Goal: Task Accomplishment & Management: Complete application form

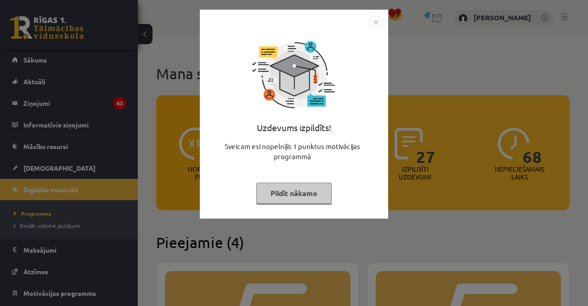
click at [292, 200] on button "Pildīt nākamo" at bounding box center [293, 192] width 75 height 21
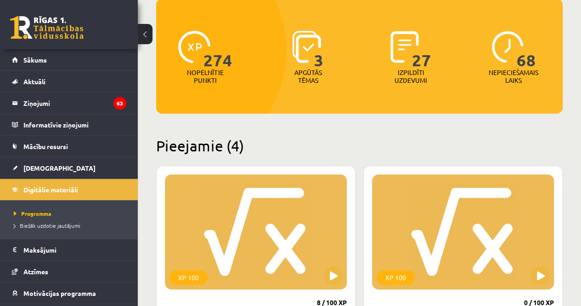
scroll to position [99, 0]
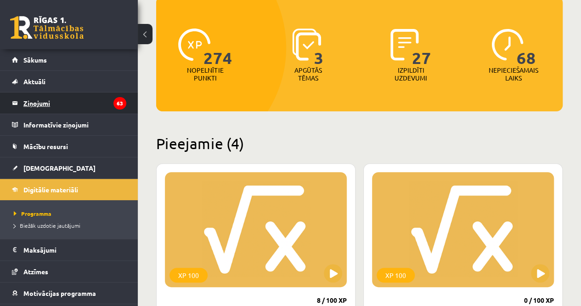
click at [102, 108] on legend "Ziņojumi 63" at bounding box center [74, 102] width 103 height 21
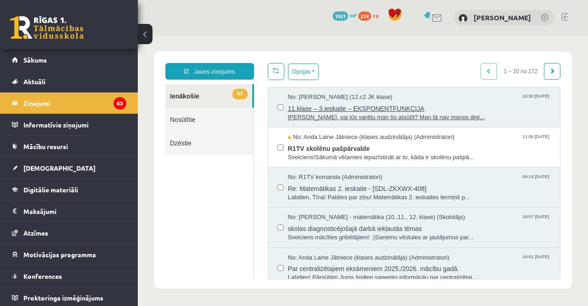
click at [328, 109] on span "11.klase – 3.ieskaite – EKSPONENTFUNKCIJA" at bounding box center [419, 107] width 263 height 11
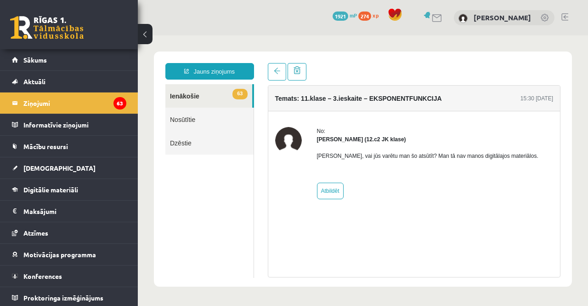
click at [202, 104] on link "63 Ienākošie" at bounding box center [208, 95] width 87 height 23
click at [86, 68] on link "Sākums" at bounding box center [69, 59] width 114 height 21
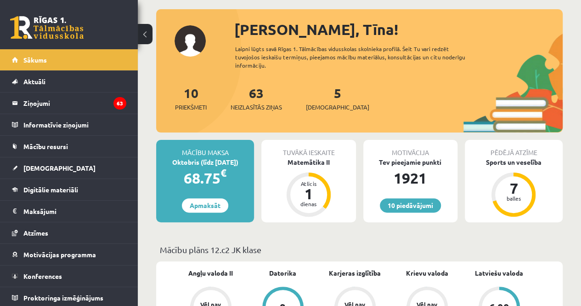
scroll to position [45, 0]
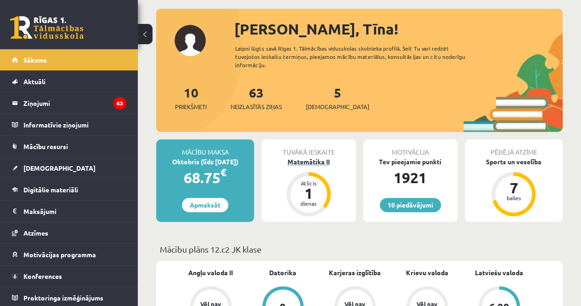
click at [321, 163] on div "Matemātika II" at bounding box center [308, 162] width 94 height 10
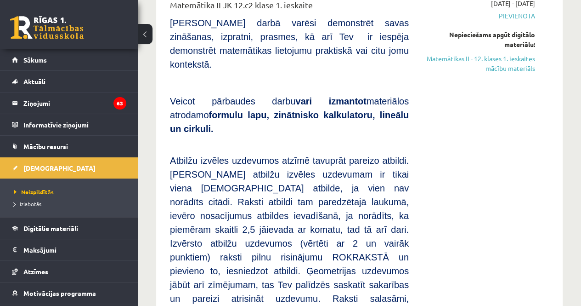
scroll to position [487, 0]
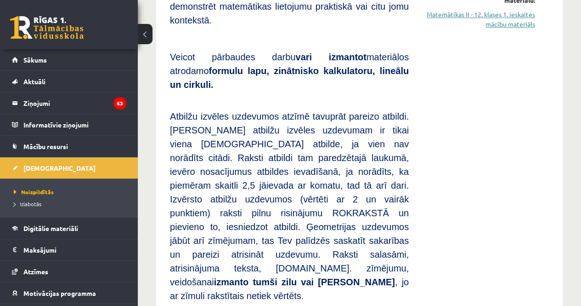
click at [506, 10] on link "Matemātikas II - 12. klases 1. ieskaites mācību materiāls" at bounding box center [479, 19] width 113 height 19
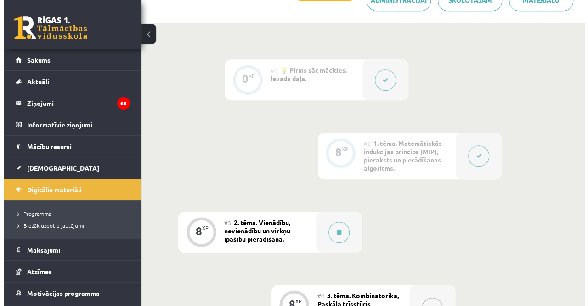
scroll to position [209, 0]
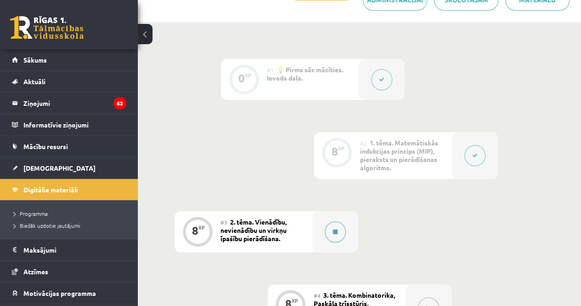
click at [341, 222] on div at bounding box center [335, 231] width 46 height 41
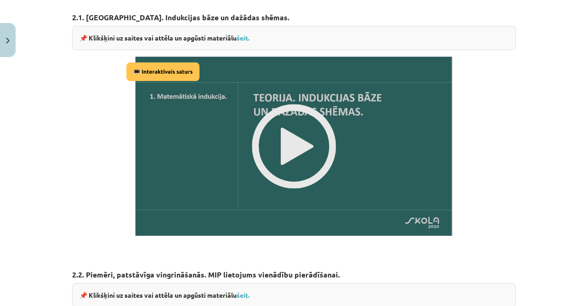
scroll to position [346, 0]
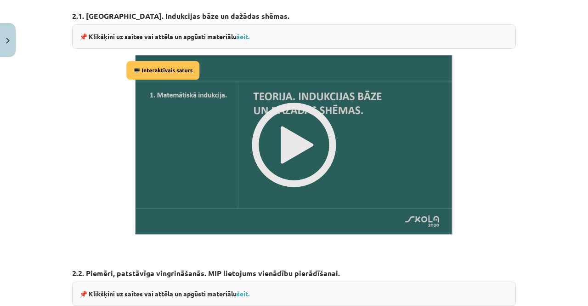
click at [276, 123] on img at bounding box center [294, 145] width 341 height 192
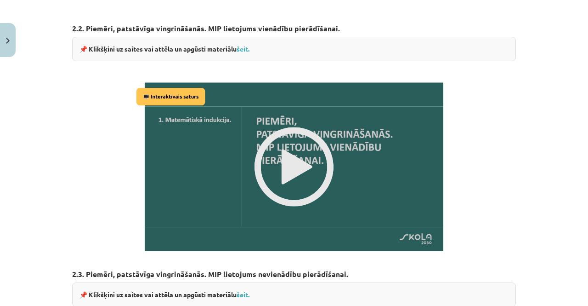
scroll to position [594, 0]
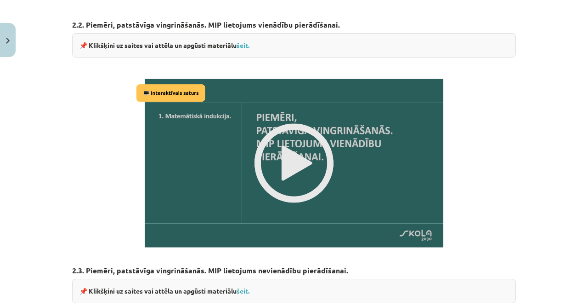
click at [284, 136] on img at bounding box center [294, 163] width 321 height 181
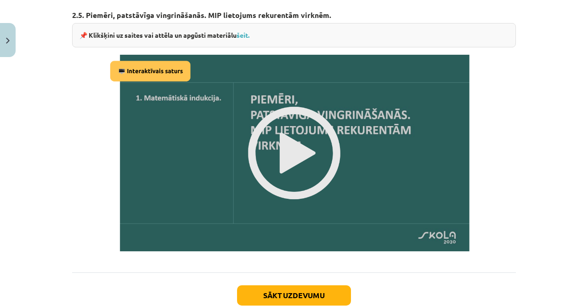
scroll to position [1161, 0]
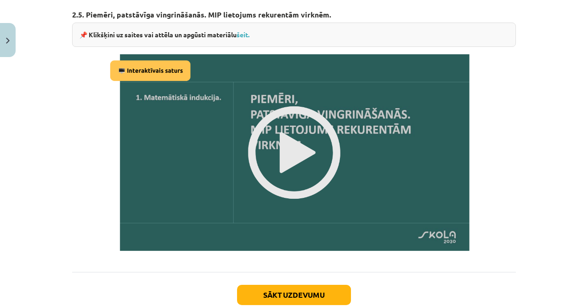
click at [277, 129] on img at bounding box center [294, 152] width 374 height 211
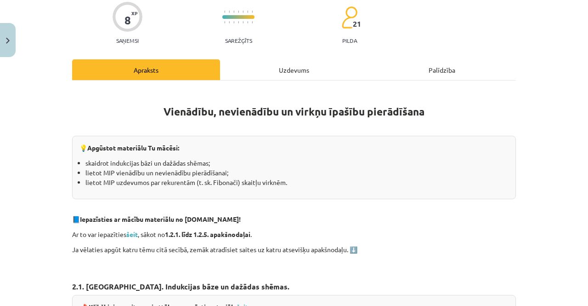
click at [290, 75] on div "Uzdevums" at bounding box center [294, 69] width 148 height 21
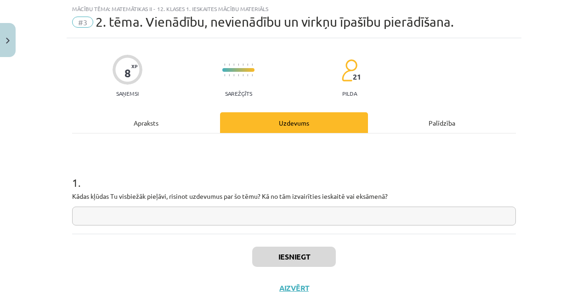
scroll to position [43, 0]
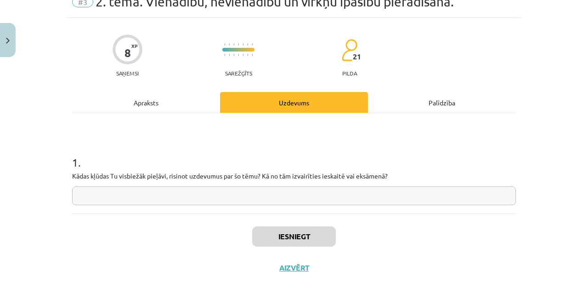
click at [250, 197] on input "text" at bounding box center [294, 195] width 444 height 19
click at [166, 189] on input "text" at bounding box center [294, 195] width 444 height 19
click at [194, 198] on input "text" at bounding box center [294, 195] width 444 height 19
click at [365, 201] on input "text" at bounding box center [294, 195] width 444 height 19
click at [332, 202] on input "text" at bounding box center [294, 195] width 444 height 19
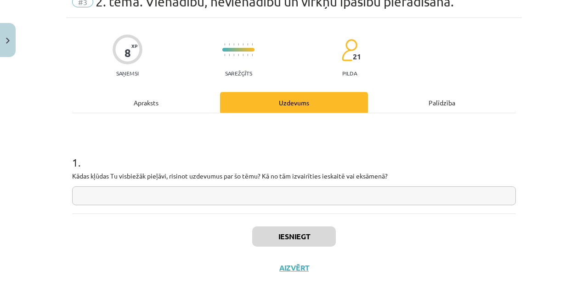
type input "*"
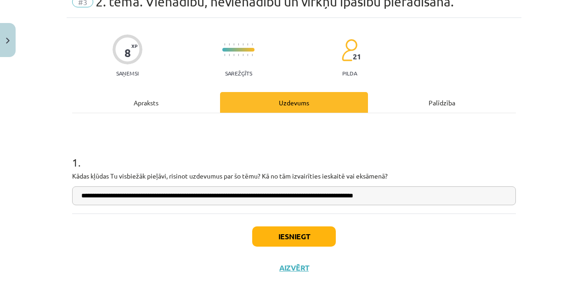
click at [382, 196] on input "**********" at bounding box center [294, 195] width 444 height 19
click at [385, 194] on input "**********" at bounding box center [294, 195] width 444 height 19
click at [423, 199] on input "**********" at bounding box center [294, 195] width 444 height 19
type input "**********"
click at [304, 231] on button "Iesniegt" at bounding box center [294, 236] width 84 height 20
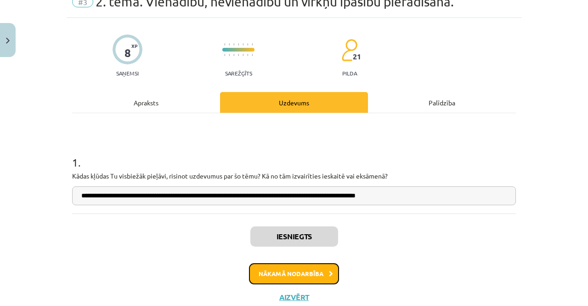
click at [291, 266] on button "Nākamā nodarbība" at bounding box center [294, 273] width 90 height 21
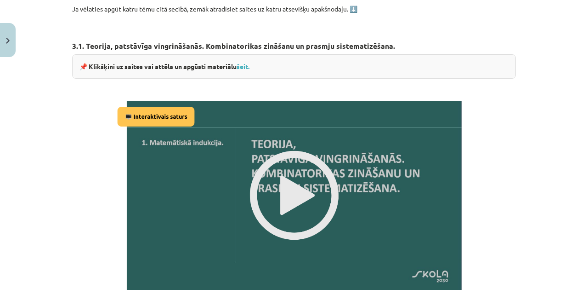
scroll to position [351, 0]
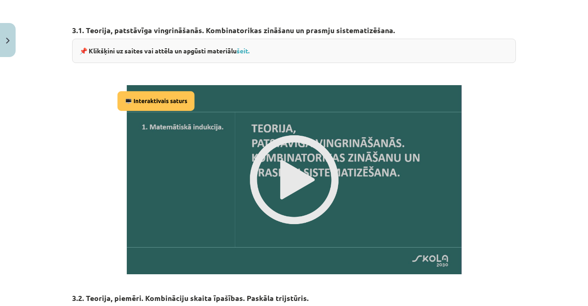
click at [294, 158] on img at bounding box center [294, 179] width 360 height 203
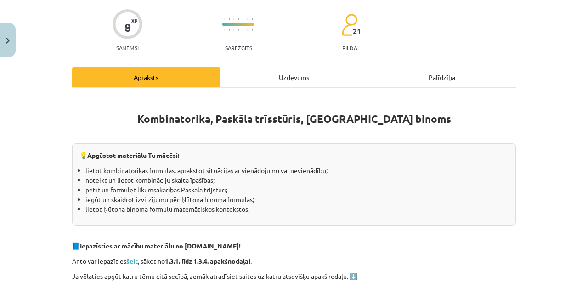
scroll to position [0, 0]
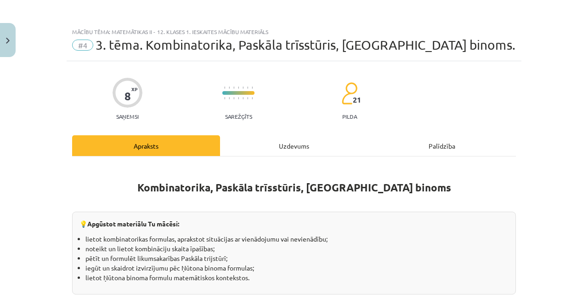
click at [243, 141] on div "Uzdevums" at bounding box center [294, 145] width 148 height 21
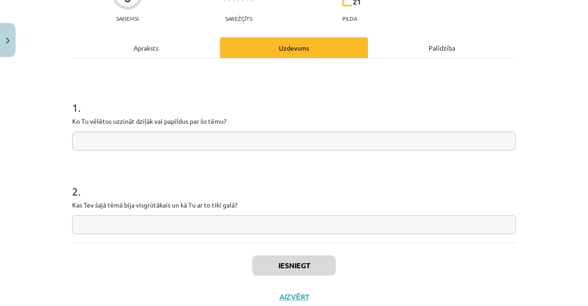
scroll to position [105, 0]
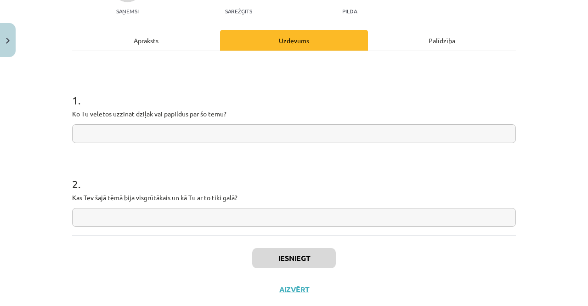
click at [213, 126] on input "text" at bounding box center [294, 133] width 444 height 19
click at [202, 216] on input "text" at bounding box center [294, 217] width 444 height 19
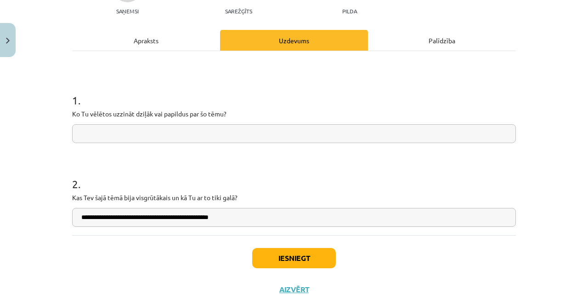
type input "**********"
click at [189, 124] on input "text" at bounding box center [294, 133] width 444 height 19
click at [219, 131] on input "**********" at bounding box center [294, 133] width 444 height 19
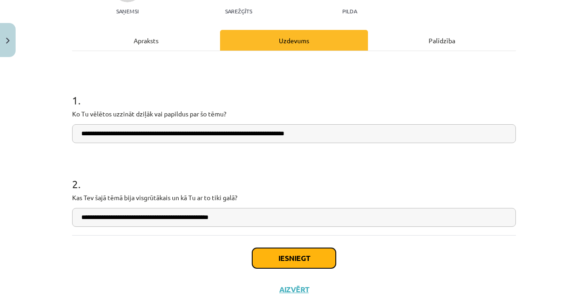
drag, startPoint x: 282, startPoint y: 257, endPoint x: 306, endPoint y: 85, distance: 173.0
click at [306, 85] on div "**********" at bounding box center [294, 130] width 455 height 349
click at [198, 131] on input "**********" at bounding box center [294, 133] width 444 height 19
type input "**********"
click at [286, 255] on button "Iesniegt" at bounding box center [294, 258] width 84 height 20
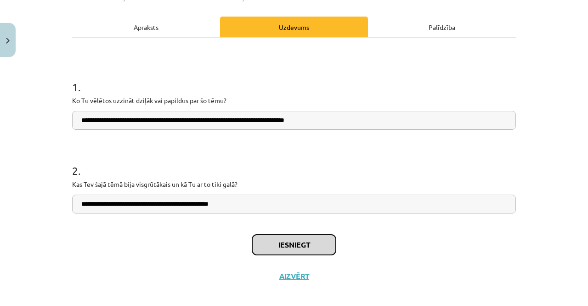
scroll to position [120, 0]
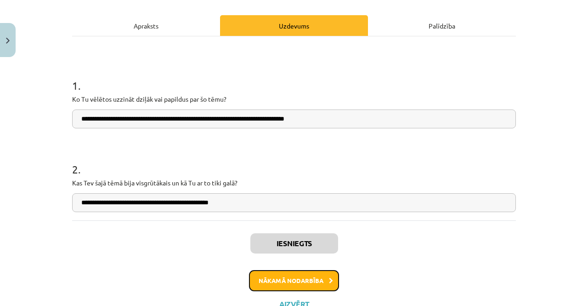
click at [287, 273] on button "Nākamā nodarbība" at bounding box center [294, 280] width 90 height 21
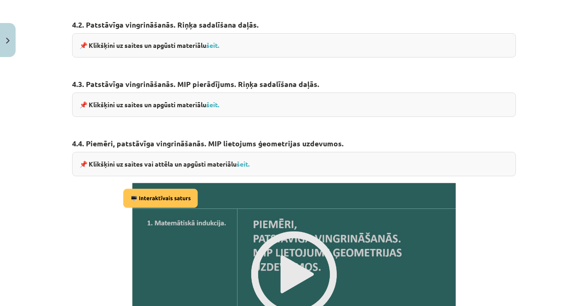
scroll to position [608, 0]
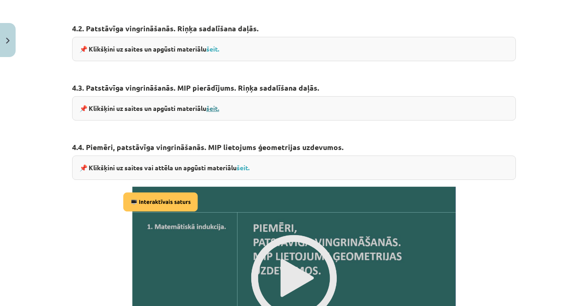
click at [212, 106] on link "šeit." at bounding box center [212, 108] width 13 height 8
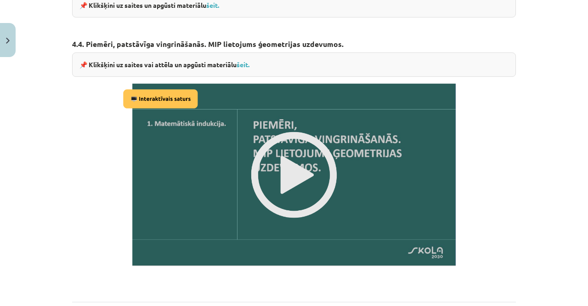
scroll to position [706, 0]
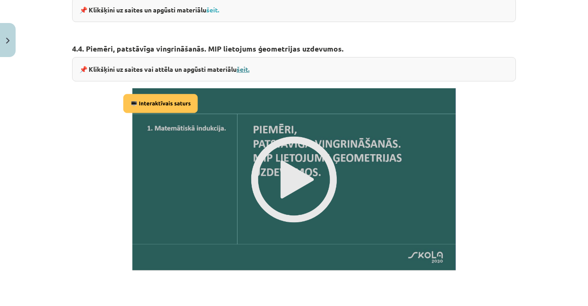
click at [244, 67] on link "šeit." at bounding box center [243, 69] width 13 height 8
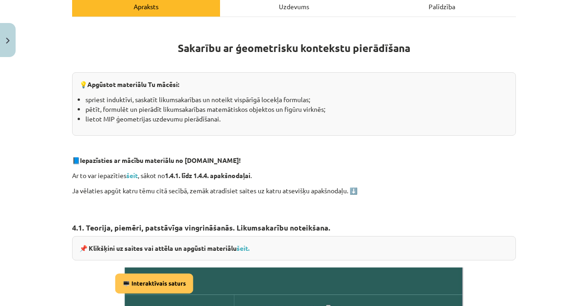
scroll to position [91, 0]
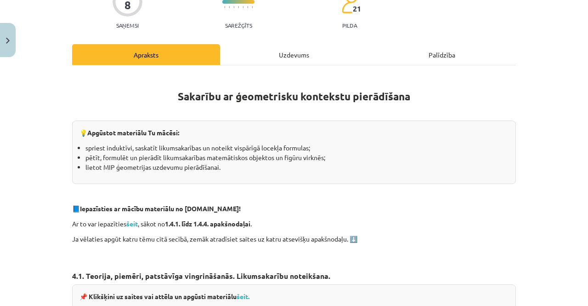
click at [260, 55] on div "Uzdevums" at bounding box center [294, 54] width 148 height 21
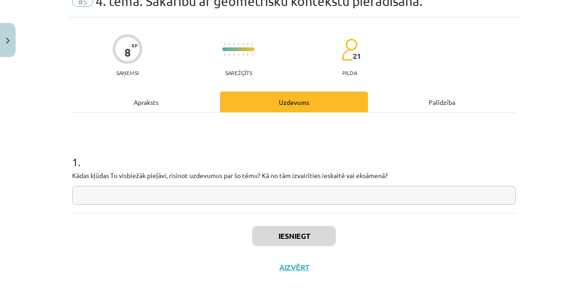
scroll to position [23, 0]
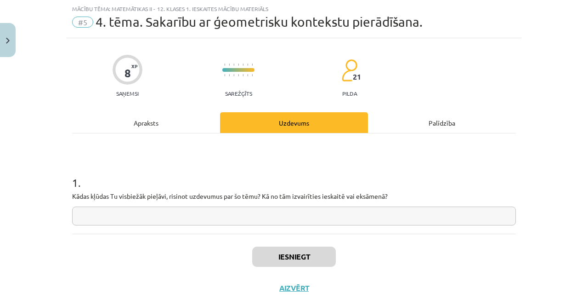
click at [165, 210] on input "text" at bounding box center [294, 215] width 444 height 19
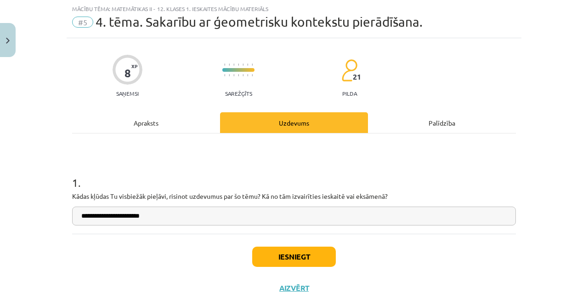
type input "**********"
click at [264, 259] on button "Iesniegt" at bounding box center [294, 256] width 84 height 20
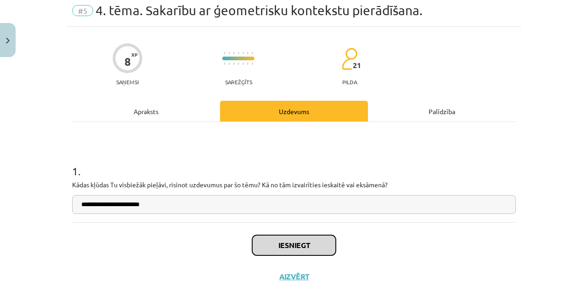
scroll to position [43, 0]
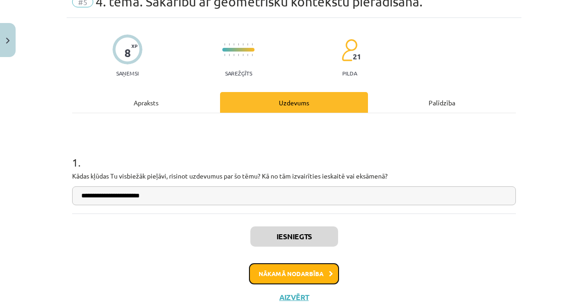
click at [257, 266] on button "Nākamā nodarbība" at bounding box center [294, 273] width 90 height 21
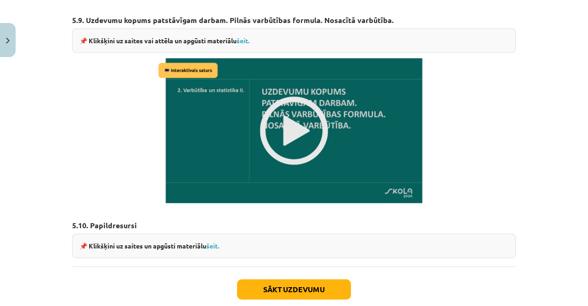
scroll to position [1335, 0]
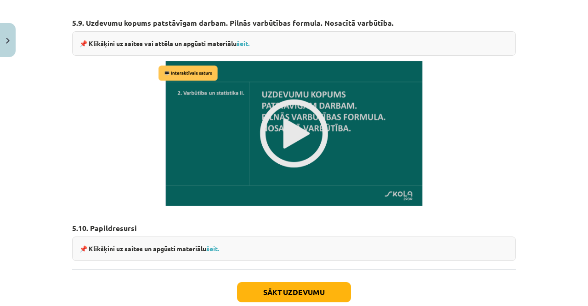
click at [284, 123] on img at bounding box center [294, 133] width 276 height 155
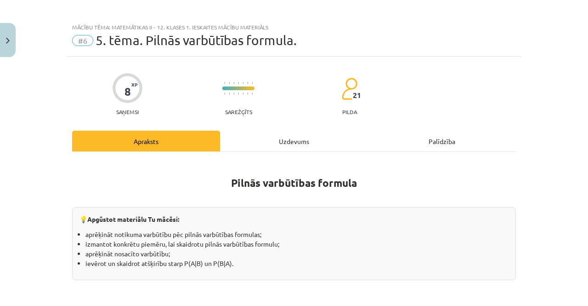
scroll to position [0, 0]
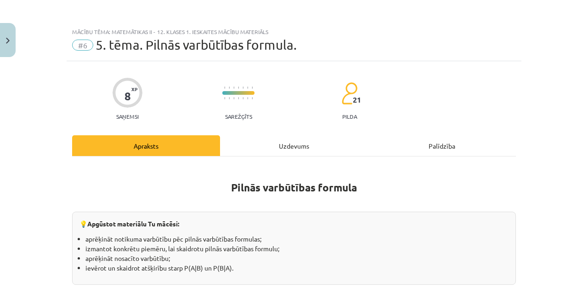
click at [265, 149] on div "Uzdevums" at bounding box center [294, 145] width 148 height 21
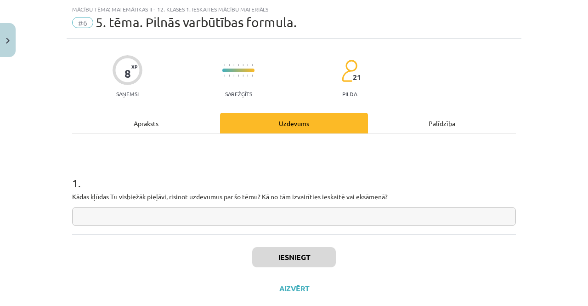
scroll to position [23, 0]
click at [240, 203] on div "1 . Kādas kļūdas Tu visbiežāk pieļāvi, risinot uzdevumus par šo tēmu? Kā no tām…" at bounding box center [294, 192] width 444 height 65
click at [241, 209] on input "text" at bounding box center [294, 215] width 444 height 19
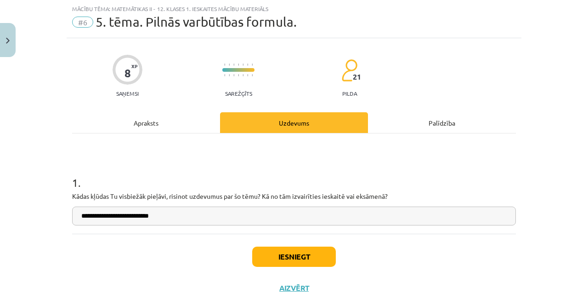
type input "**********"
click at [266, 252] on button "Iesniegt" at bounding box center [294, 256] width 84 height 20
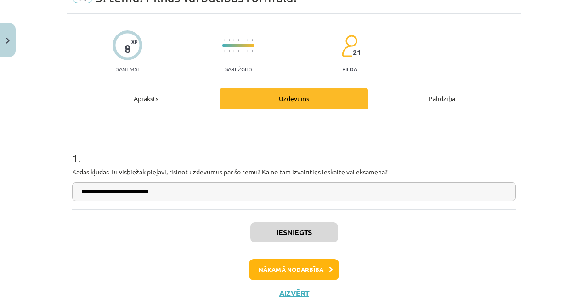
scroll to position [48, 0]
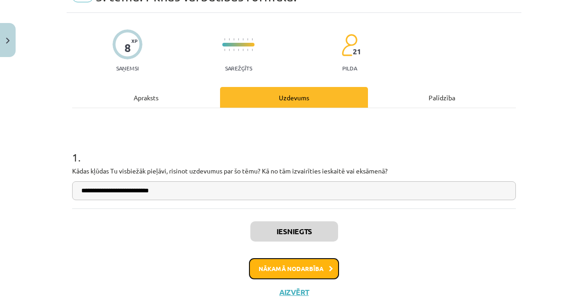
click at [272, 260] on button "Nākamā nodarbība" at bounding box center [294, 268] width 90 height 21
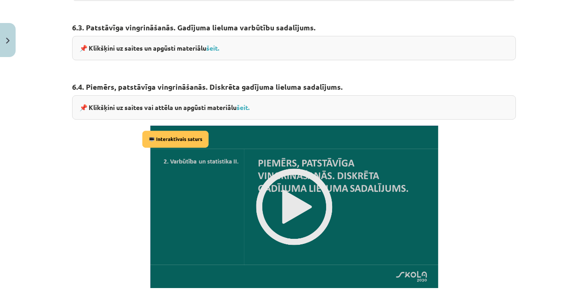
scroll to position [649, 0]
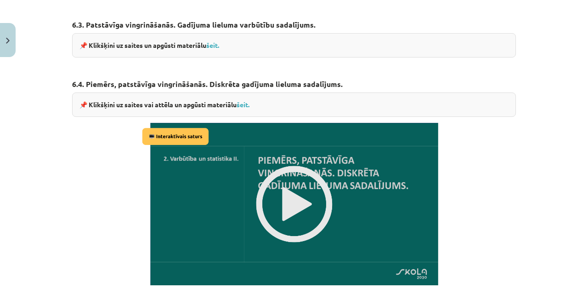
click at [282, 204] on img at bounding box center [294, 204] width 309 height 174
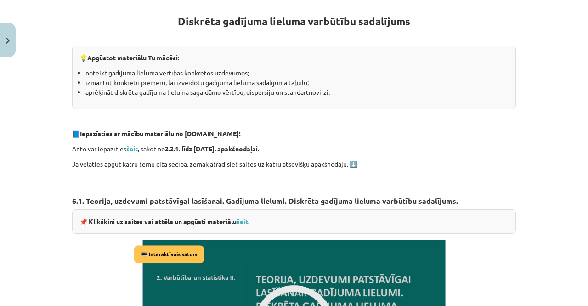
scroll to position [0, 0]
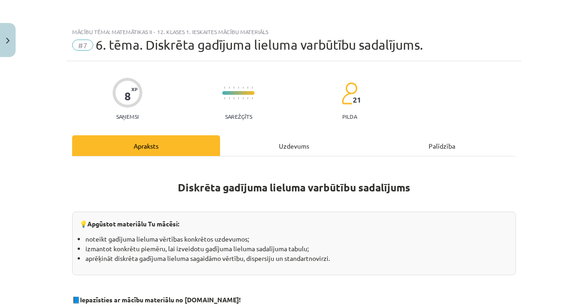
click at [261, 138] on div "Uzdevums" at bounding box center [294, 145] width 148 height 21
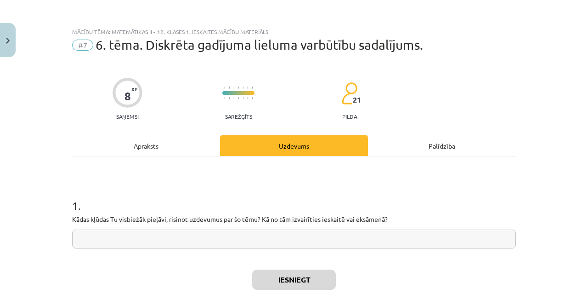
scroll to position [23, 0]
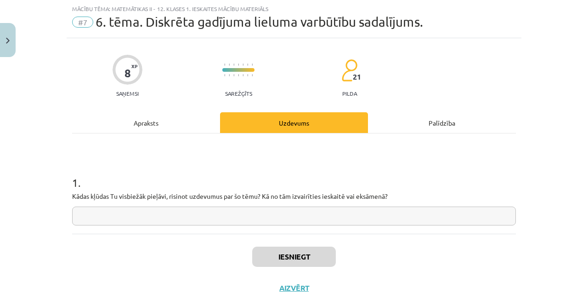
click at [237, 213] on input "text" at bounding box center [294, 215] width 444 height 19
click at [235, 213] on input "text" at bounding box center [294, 215] width 444 height 19
type input "*"
click at [164, 138] on div "1 . Kādas kļūdas Tu visbiežāk pieļāvi, risinot uzdevumus par šo tēmu? Kā no tām…" at bounding box center [294, 183] width 444 height 100
click at [167, 134] on div "1 . Kādas kļūdas Tu visbiežāk pieļāvi, risinot uzdevumus par šo tēmu? Kā no tām…" at bounding box center [294, 183] width 444 height 100
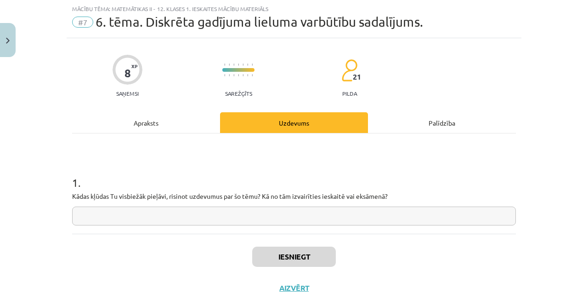
click at [171, 130] on div "Apraksts" at bounding box center [146, 122] width 148 height 21
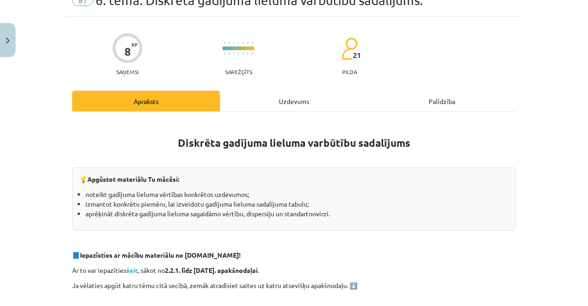
scroll to position [54, 0]
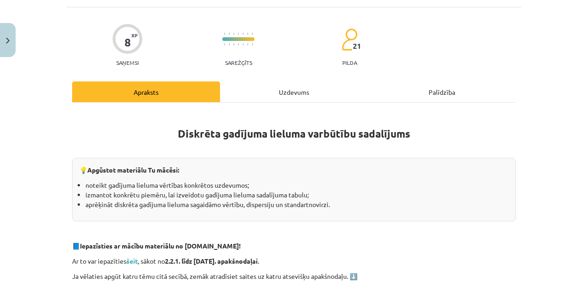
click at [257, 92] on div "Uzdevums" at bounding box center [294, 91] width 148 height 21
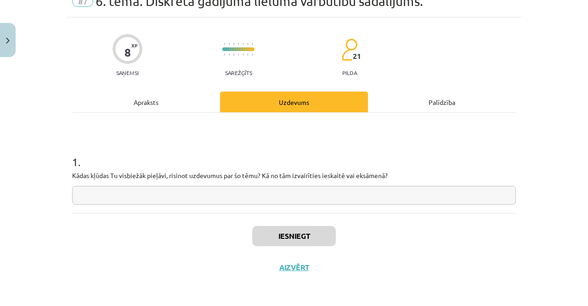
scroll to position [23, 0]
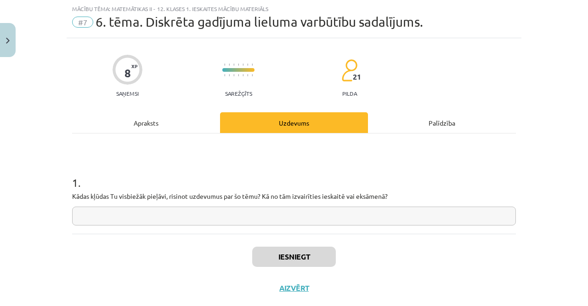
click at [212, 214] on input "text" at bounding box center [294, 215] width 444 height 19
type input "**********"
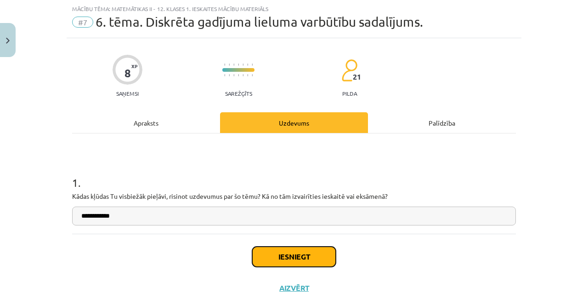
click at [257, 259] on button "Iesniegt" at bounding box center [294, 256] width 84 height 20
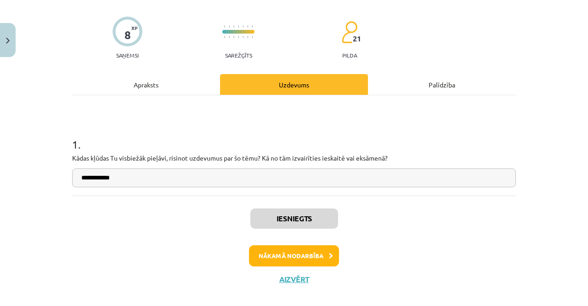
scroll to position [72, 0]
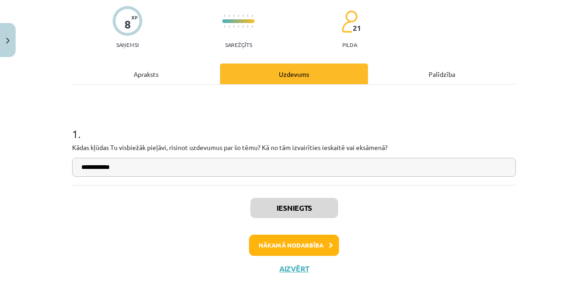
click at [261, 255] on div "Iesniegts Nākamā nodarbība Aizvērt" at bounding box center [294, 232] width 444 height 94
click at [266, 249] on button "Nākamā nodarbība" at bounding box center [294, 244] width 90 height 21
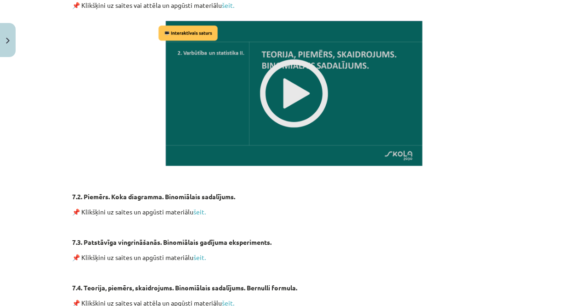
scroll to position [323, 0]
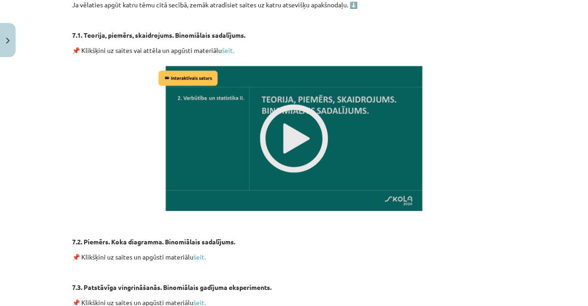
click at [281, 140] on img at bounding box center [294, 138] width 276 height 155
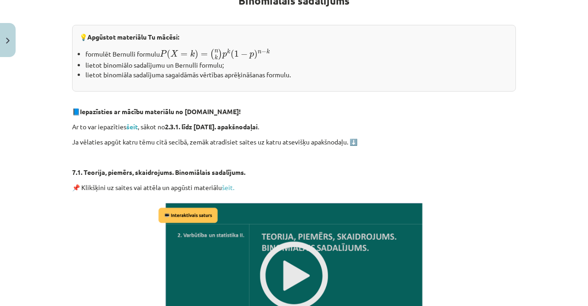
scroll to position [0, 0]
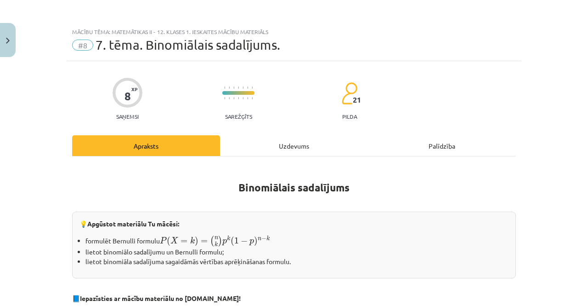
click at [277, 155] on div "Uzdevums" at bounding box center [294, 145] width 148 height 21
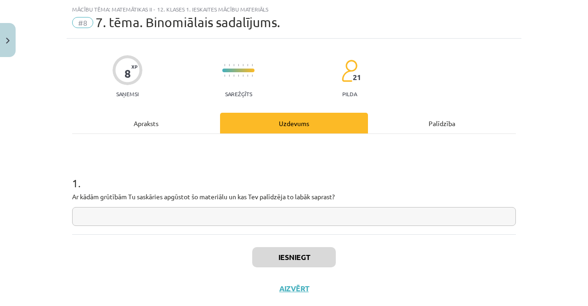
scroll to position [23, 0]
click at [219, 213] on input "text" at bounding box center [294, 215] width 444 height 19
click at [198, 127] on div "Apraksts" at bounding box center [146, 122] width 148 height 21
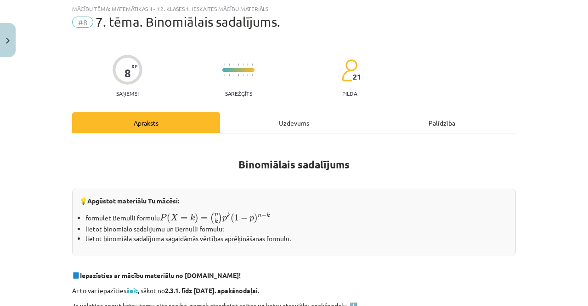
click at [255, 124] on div "Uzdevums" at bounding box center [294, 122] width 148 height 21
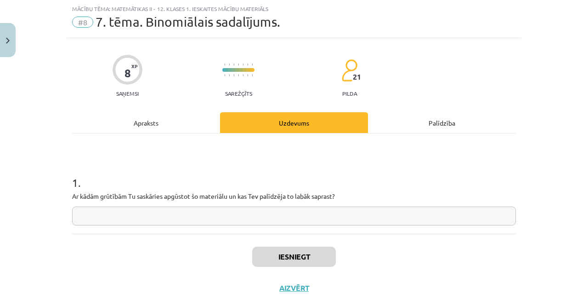
click at [206, 220] on input "text" at bounding box center [294, 215] width 444 height 19
type input "*"
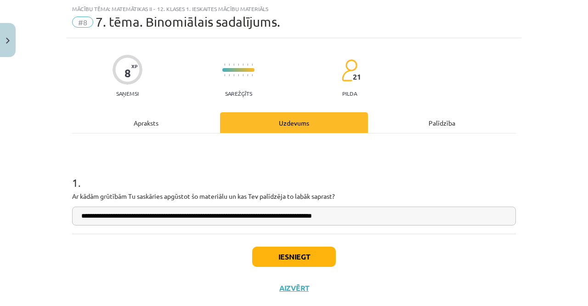
type input "**********"
click at [254, 250] on button "Iesniegt" at bounding box center [294, 256] width 84 height 20
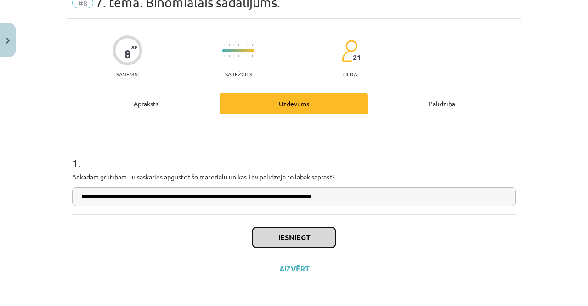
scroll to position [43, 0]
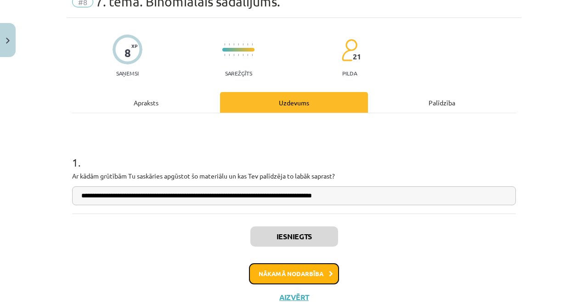
click at [283, 276] on button "Nākamā nodarbība" at bounding box center [294, 273] width 90 height 21
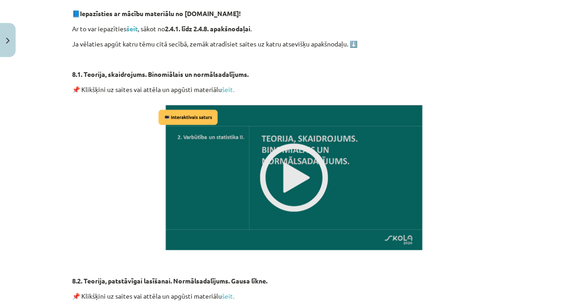
scroll to position [317, 0]
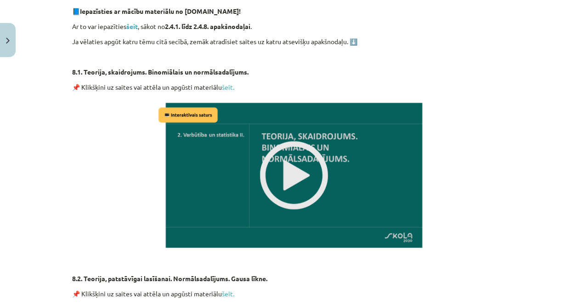
click at [282, 159] on img at bounding box center [294, 174] width 276 height 155
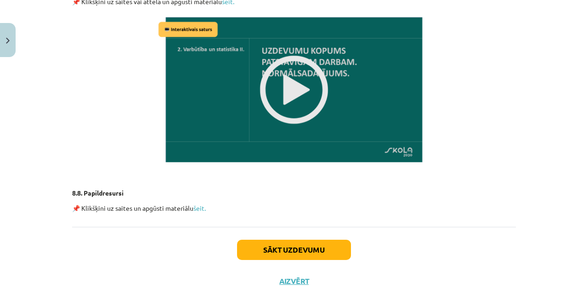
scroll to position [1009, 0]
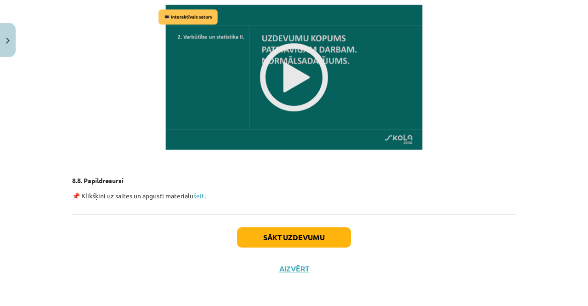
click at [265, 75] on img at bounding box center [294, 77] width 276 height 155
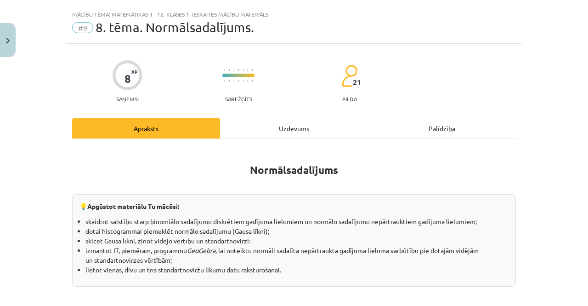
scroll to position [0, 0]
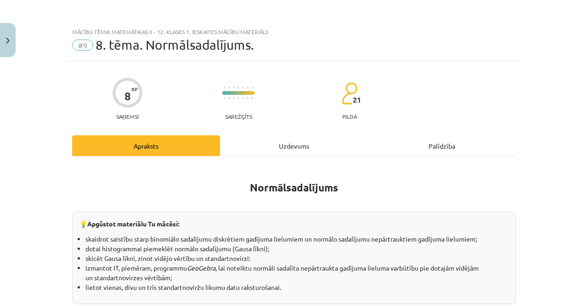
click at [264, 138] on div "Uzdevums" at bounding box center [294, 145] width 148 height 21
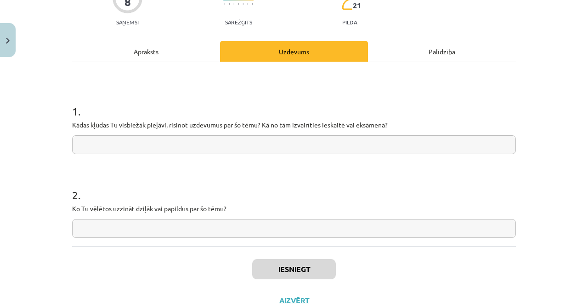
scroll to position [99, 0]
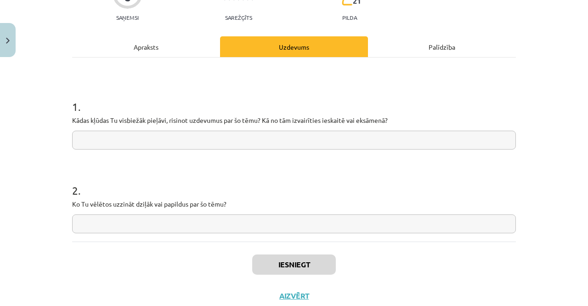
click at [228, 216] on input "text" at bounding box center [294, 223] width 444 height 19
click at [175, 46] on div "Apraksts" at bounding box center [146, 46] width 148 height 21
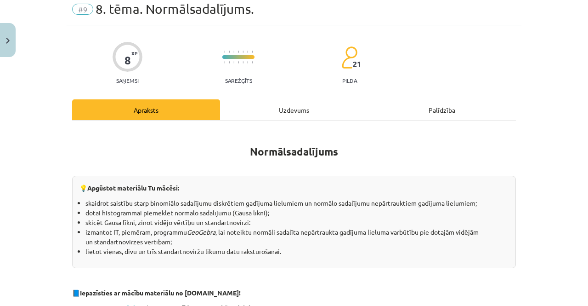
scroll to position [0, 0]
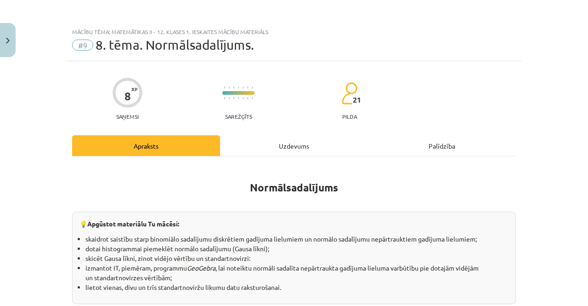
click at [263, 145] on div "Uzdevums" at bounding box center [294, 145] width 148 height 21
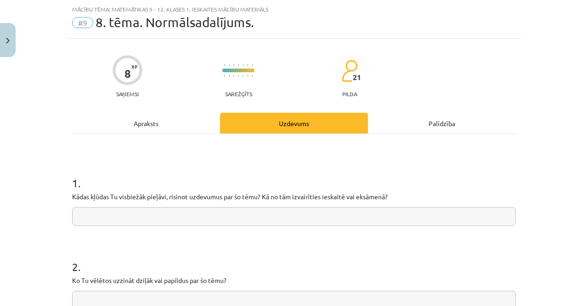
scroll to position [23, 0]
click at [187, 208] on input "text" at bounding box center [294, 215] width 444 height 19
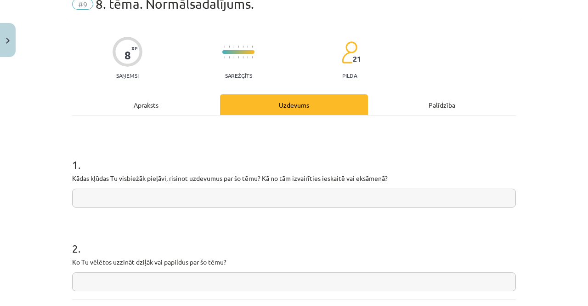
scroll to position [41, 0]
type input "*"
click at [139, 196] on input "**********" at bounding box center [294, 197] width 444 height 19
click at [169, 193] on input "**********" at bounding box center [294, 197] width 444 height 19
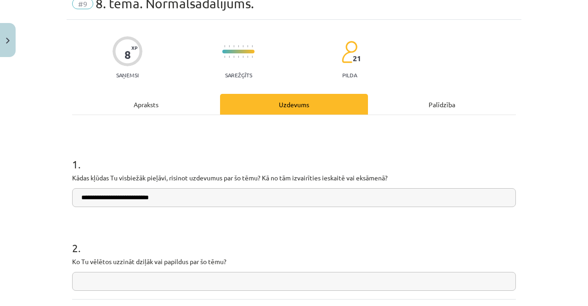
click at [123, 199] on input "**********" at bounding box center [294, 197] width 444 height 19
click at [120, 198] on input "**********" at bounding box center [294, 197] width 444 height 19
click at [230, 181] on p "Kādas kļūdas Tu visbiežāk pieļāvi, risinot uzdevumus par šo tēmu? Kā no tām izv…" at bounding box center [294, 178] width 444 height 10
click at [230, 191] on input "**********" at bounding box center [294, 197] width 444 height 19
type input "*"
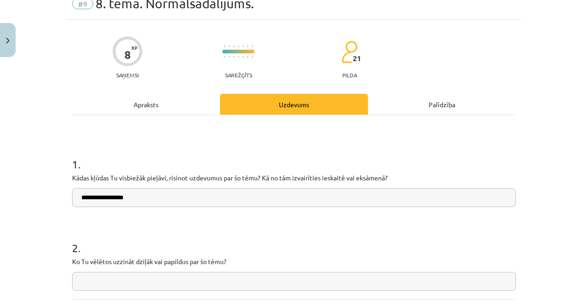
type input "**********"
click at [198, 272] on input "text" at bounding box center [294, 281] width 444 height 19
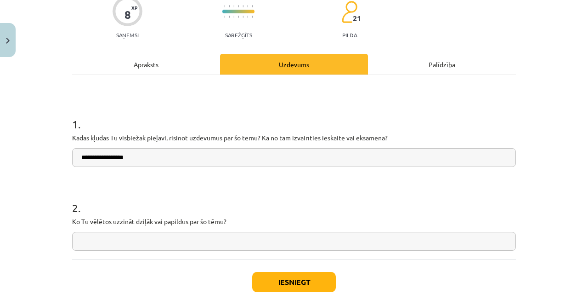
scroll to position [81, 0]
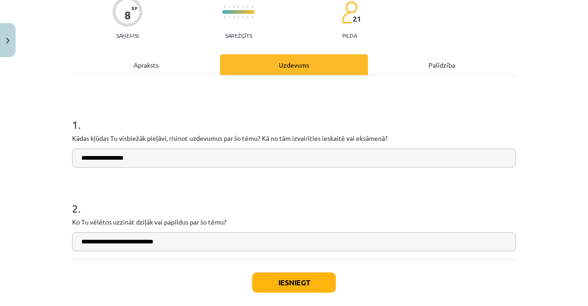
type input "**********"
click at [265, 272] on button "Iesniegt" at bounding box center [294, 282] width 84 height 20
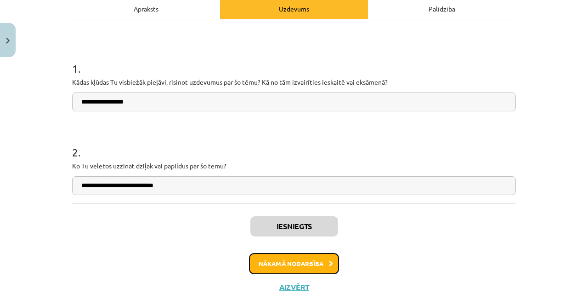
click at [271, 260] on button "Nākamā nodarbība" at bounding box center [294, 263] width 90 height 21
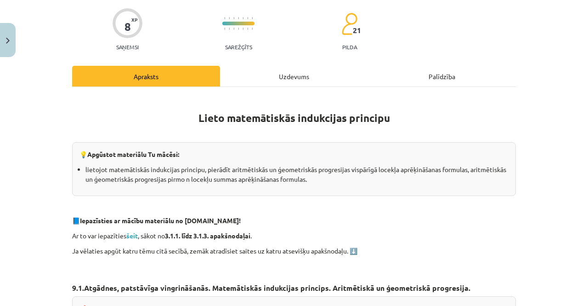
scroll to position [0, 0]
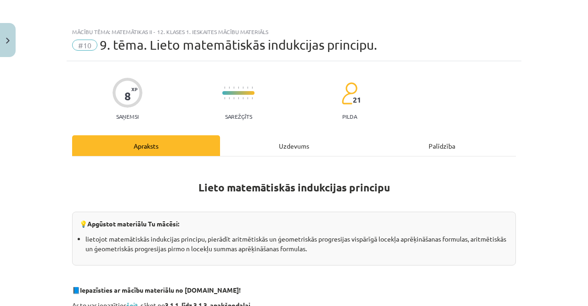
click at [276, 147] on div "Uzdevums" at bounding box center [294, 145] width 148 height 21
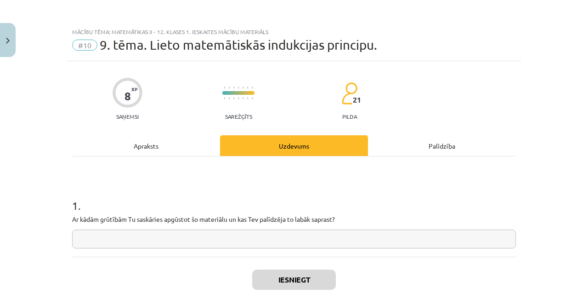
scroll to position [23, 0]
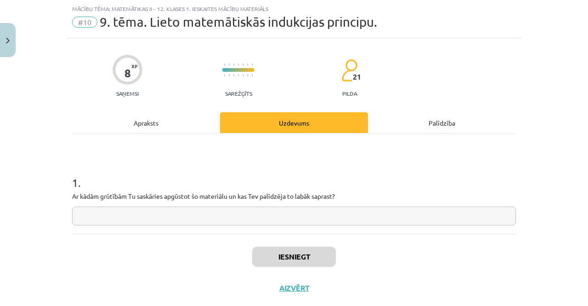
click at [187, 126] on div "Apraksts" at bounding box center [146, 122] width 148 height 21
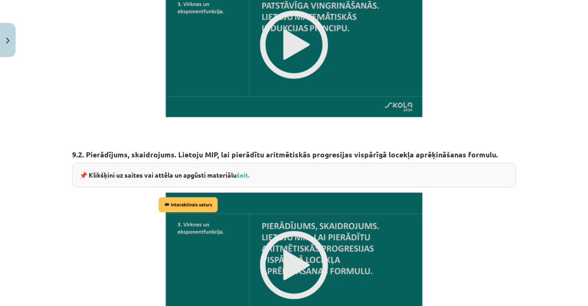
scroll to position [424, 0]
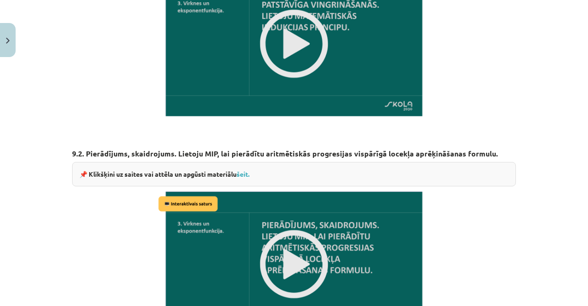
click at [292, 34] on img at bounding box center [294, 43] width 276 height 155
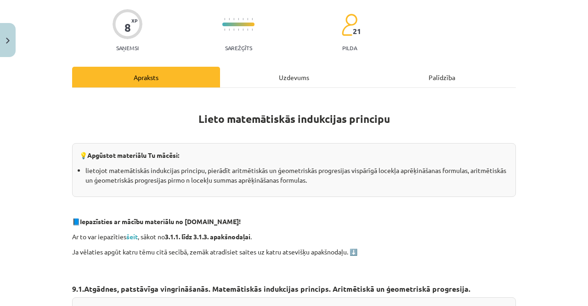
scroll to position [0, 0]
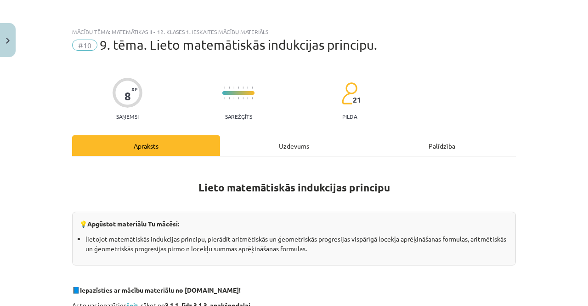
click at [243, 145] on div "Uzdevums" at bounding box center [294, 145] width 148 height 21
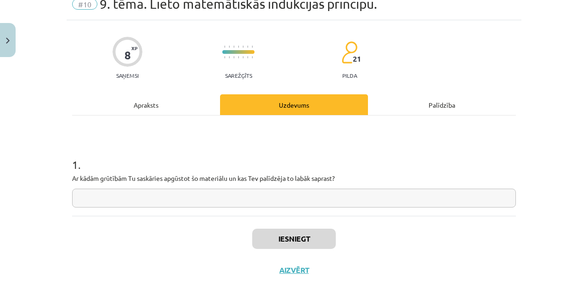
scroll to position [43, 0]
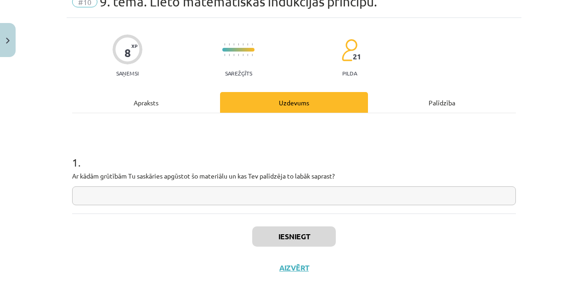
click at [217, 188] on input "text" at bounding box center [294, 195] width 444 height 19
click at [191, 98] on div "Apraksts" at bounding box center [146, 102] width 148 height 21
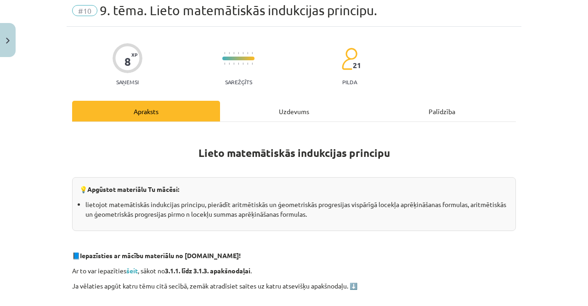
scroll to position [0, 0]
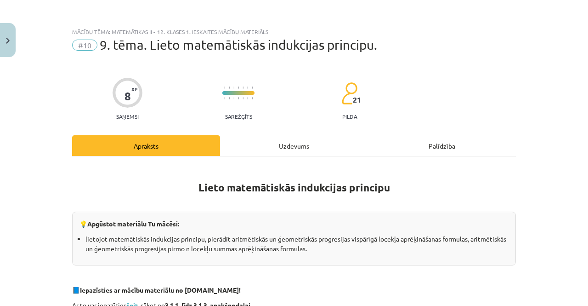
click at [252, 146] on div "Uzdevums" at bounding box center [294, 145] width 148 height 21
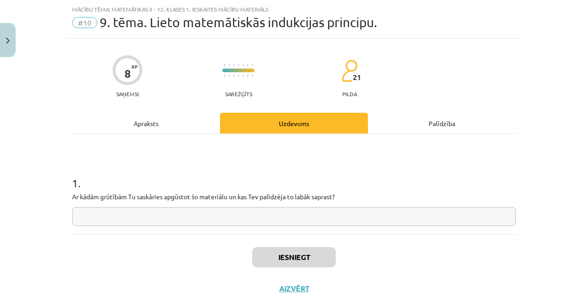
scroll to position [23, 0]
click at [158, 208] on input "text" at bounding box center [294, 215] width 444 height 19
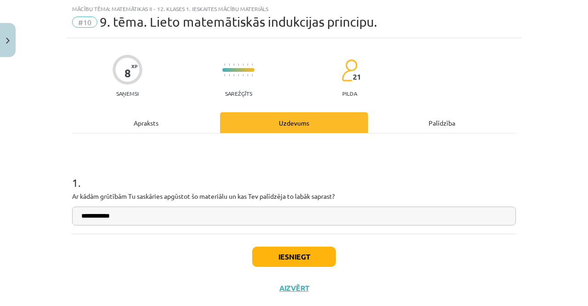
type input "**********"
click at [279, 267] on div "Iesniegt Aizvērt" at bounding box center [294, 265] width 444 height 64
click at [279, 260] on button "Iesniegt" at bounding box center [294, 256] width 84 height 20
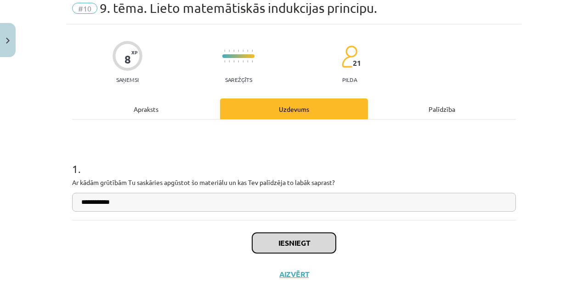
scroll to position [43, 0]
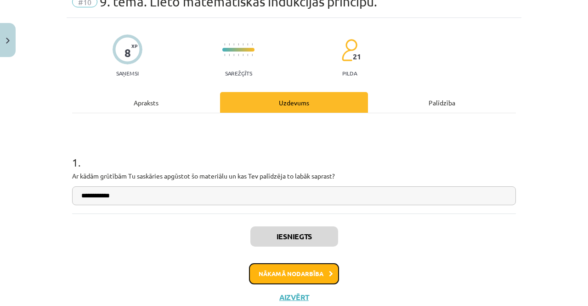
click at [287, 267] on button "Nākamā nodarbība" at bounding box center [294, 273] width 90 height 21
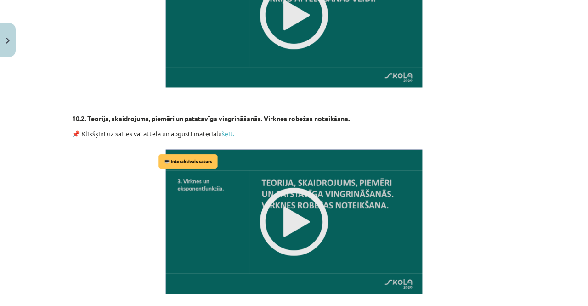
scroll to position [472, 0]
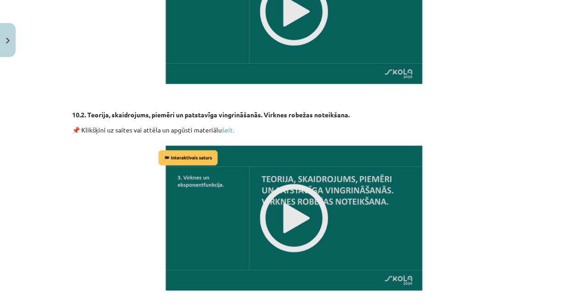
click at [285, 227] on img at bounding box center [294, 217] width 276 height 155
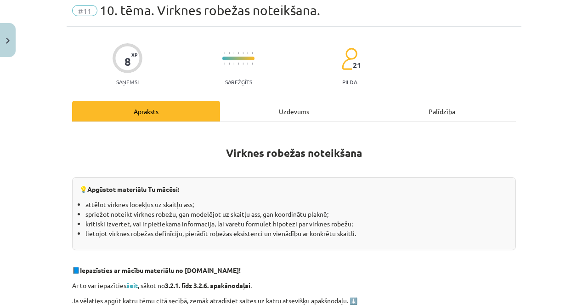
scroll to position [0, 0]
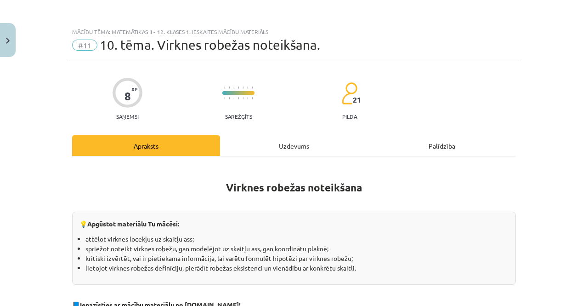
click at [268, 151] on div "Uzdevums" at bounding box center [294, 145] width 148 height 21
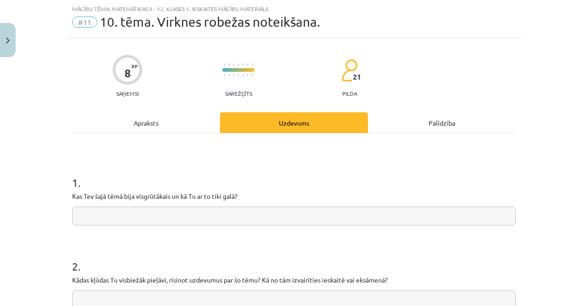
scroll to position [51, 0]
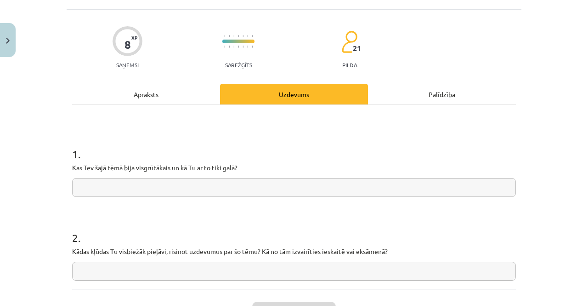
click at [229, 184] on input "text" at bounding box center [294, 187] width 444 height 19
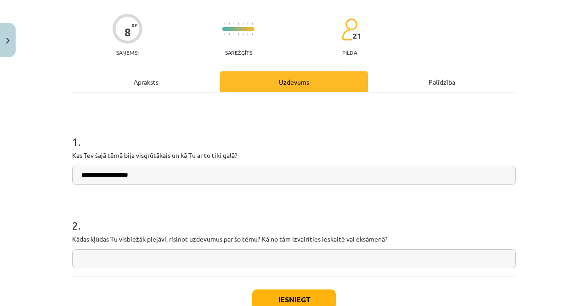
scroll to position [65, 0]
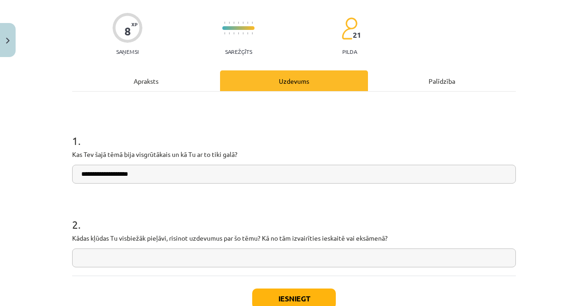
type input "**********"
click at [209, 252] on input "text" at bounding box center [294, 257] width 444 height 19
type input "*"
type input "**********"
click at [252, 294] on button "Iesniegt" at bounding box center [294, 298] width 84 height 20
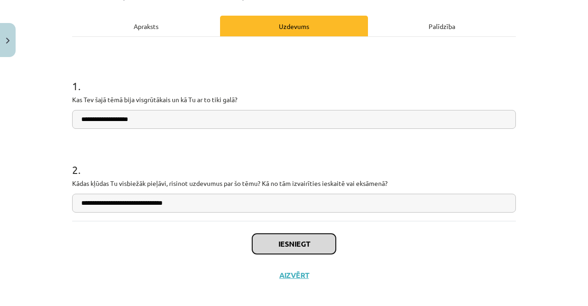
scroll to position [120, 0]
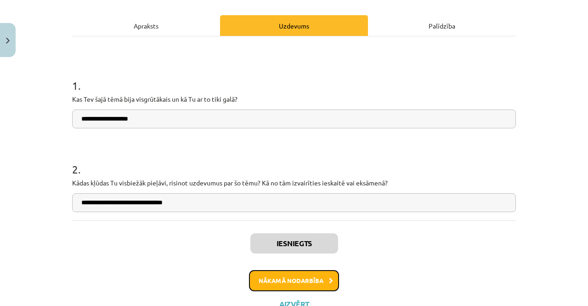
click at [272, 281] on button "Nākamā nodarbība" at bounding box center [294, 280] width 90 height 21
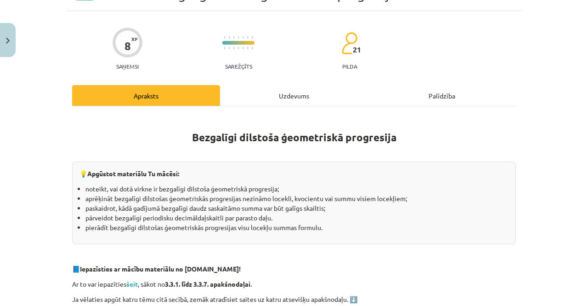
scroll to position [0, 0]
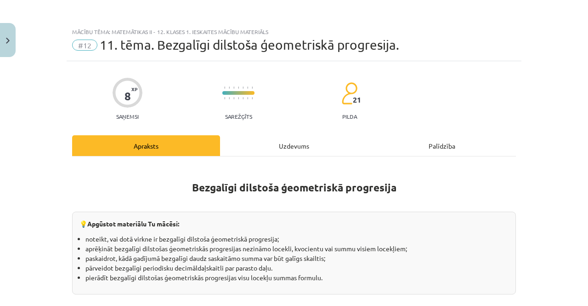
click at [277, 151] on div "Uzdevums" at bounding box center [294, 145] width 148 height 21
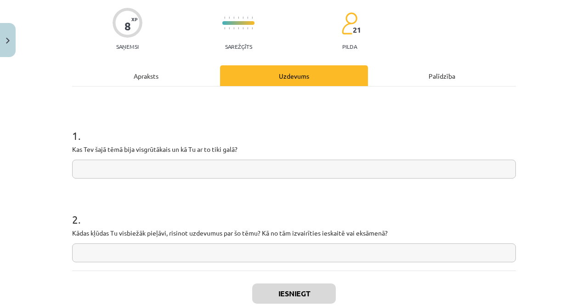
scroll to position [78, 0]
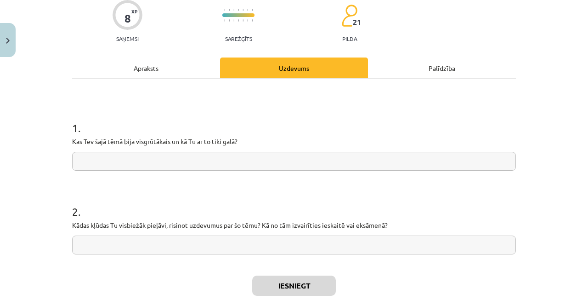
click at [277, 151] on div "1 . Kas Tev šajā tēmā bija visgrūtākais un kā Tu ar to tiki galā?" at bounding box center [294, 137] width 444 height 65
click at [276, 160] on input "text" at bounding box center [294, 161] width 444 height 19
click at [165, 60] on div "Apraksts" at bounding box center [146, 67] width 148 height 21
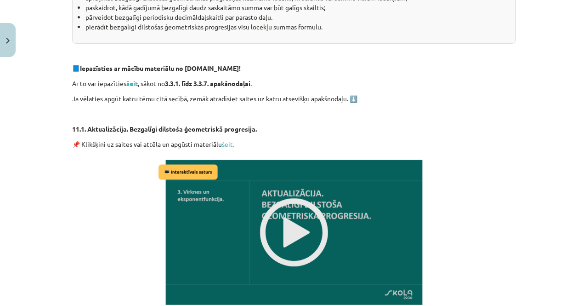
scroll to position [291, 0]
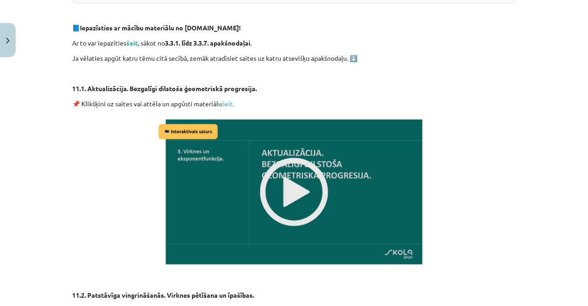
click at [288, 169] on img at bounding box center [294, 191] width 276 height 155
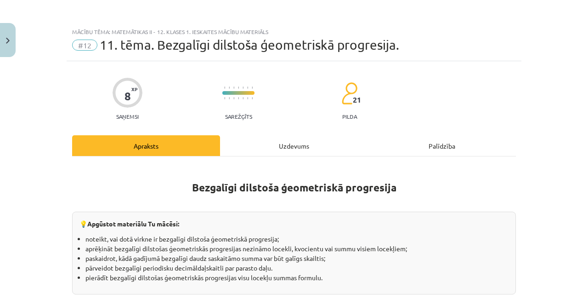
click at [249, 145] on div "Uzdevums" at bounding box center [294, 145] width 148 height 21
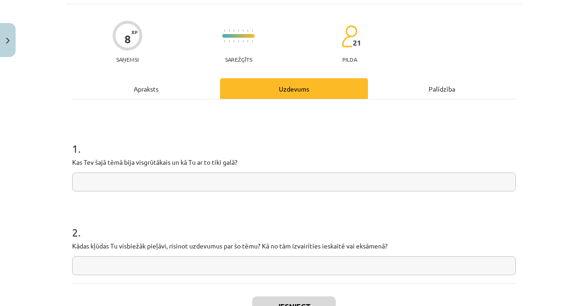
scroll to position [60, 0]
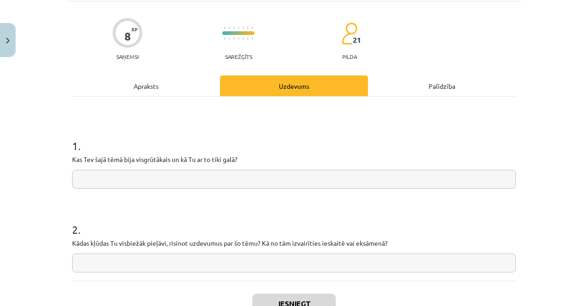
click at [227, 171] on input "text" at bounding box center [294, 179] width 444 height 19
click at [178, 89] on div "Apraksts" at bounding box center [146, 85] width 148 height 21
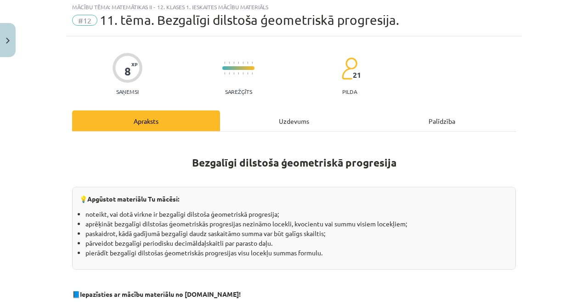
scroll to position [23, 0]
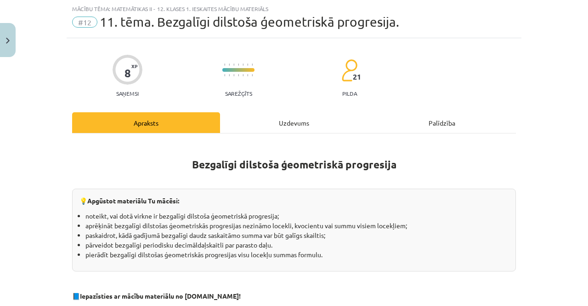
click at [303, 115] on div "Uzdevums" at bounding box center [294, 122] width 148 height 21
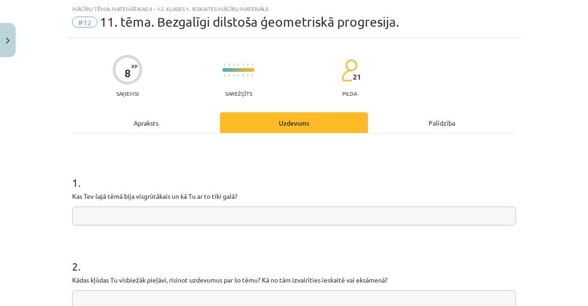
click at [167, 212] on input "text" at bounding box center [294, 215] width 444 height 19
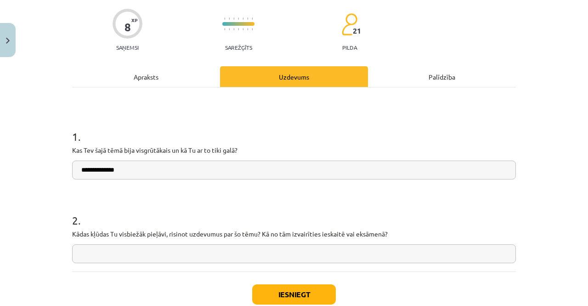
scroll to position [70, 0]
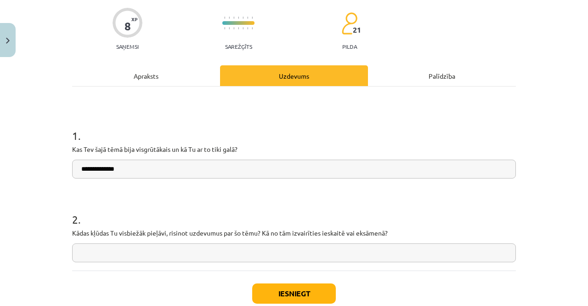
type input "**********"
click at [157, 249] on input "text" at bounding box center [294, 252] width 444 height 19
click at [139, 236] on p "Kādas kļūdas Tu visbiežāk pieļāvi, risinot uzdevumus par šo tēmu? Kā no tām izv…" at bounding box center [294, 233] width 444 height 10
click at [153, 251] on input "text" at bounding box center [294, 252] width 444 height 19
type input "*"
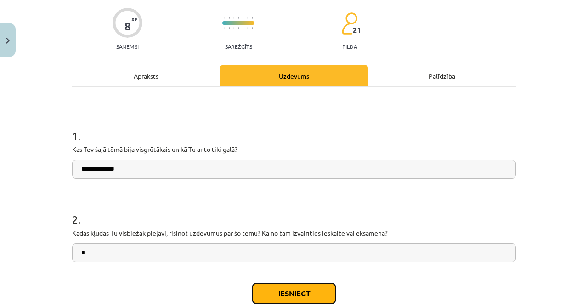
click at [255, 292] on button "Iesniegt" at bounding box center [294, 293] width 84 height 20
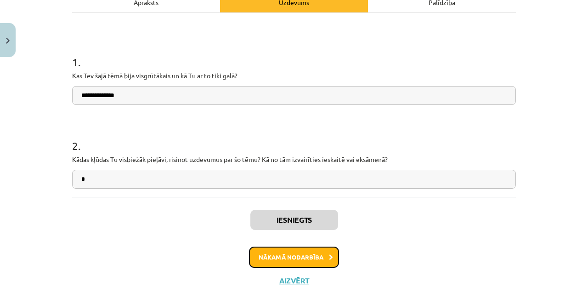
click at [289, 255] on button "Nākamā nodarbība" at bounding box center [294, 256] width 90 height 21
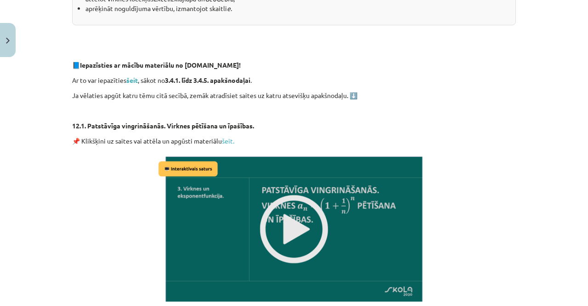
scroll to position [285, 0]
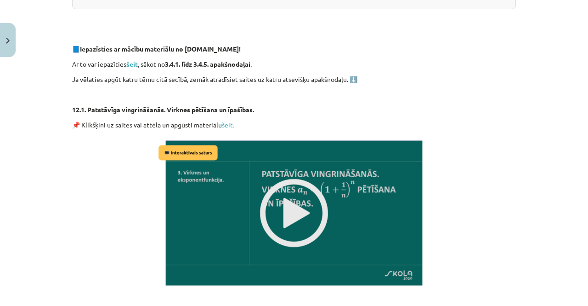
click at [295, 197] on img at bounding box center [294, 212] width 276 height 155
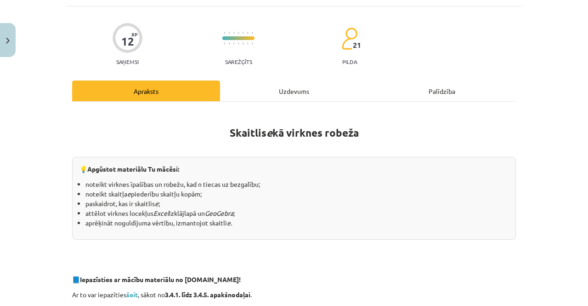
scroll to position [31, 0]
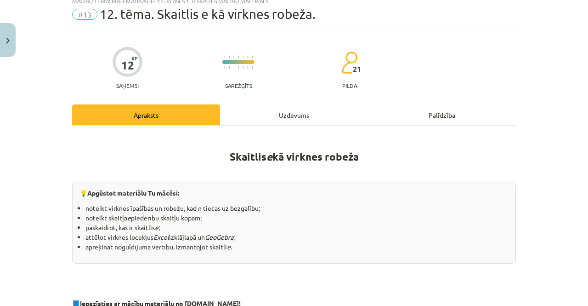
click at [264, 124] on div "Uzdevums" at bounding box center [294, 114] width 148 height 21
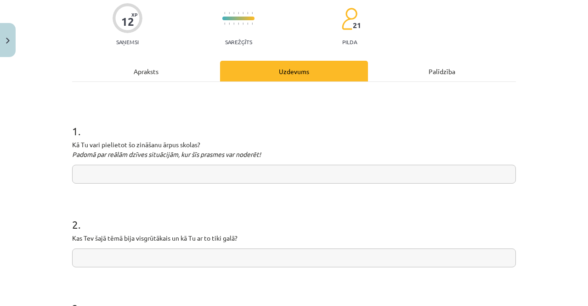
scroll to position [75, 0]
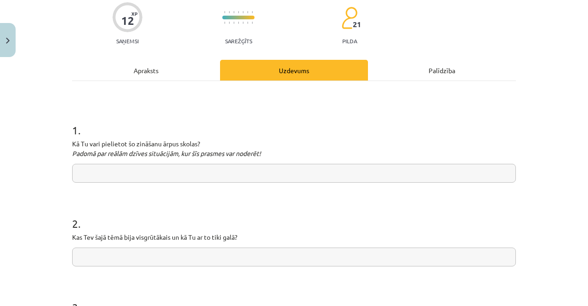
click at [213, 170] on input "text" at bounding box center [294, 173] width 444 height 19
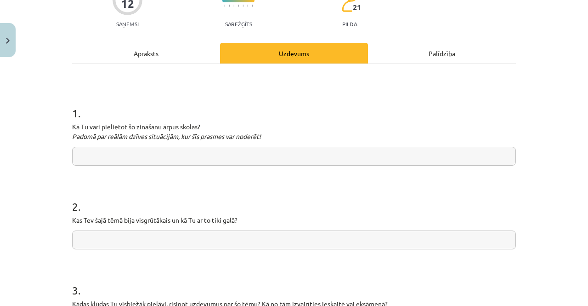
scroll to position [93, 0]
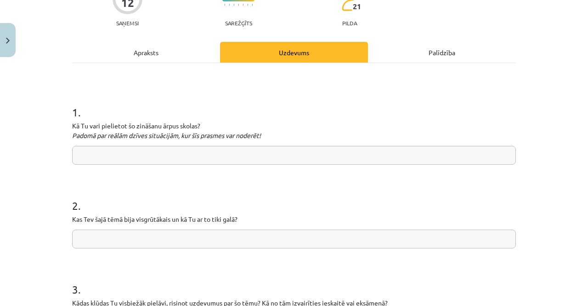
click at [210, 160] on input "text" at bounding box center [294, 155] width 444 height 19
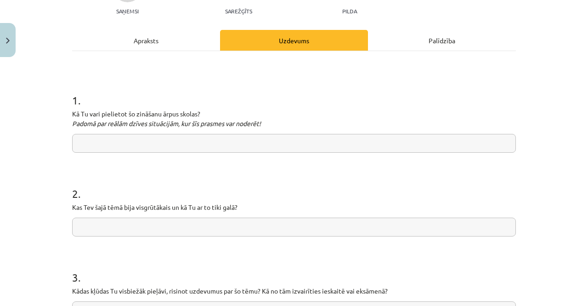
scroll to position [106, 0]
click at [178, 45] on div "Apraksts" at bounding box center [146, 39] width 148 height 21
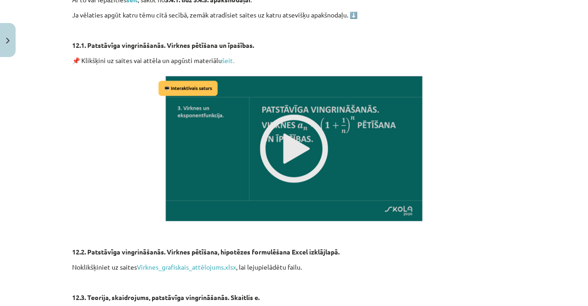
scroll to position [0, 0]
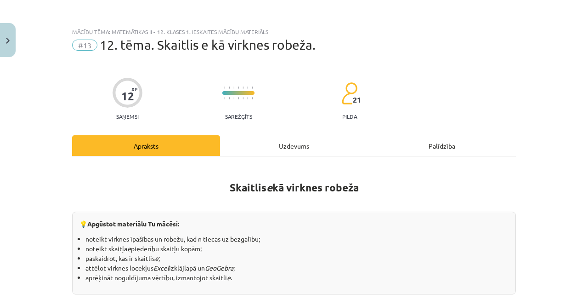
click at [264, 137] on div "Uzdevums" at bounding box center [294, 145] width 148 height 21
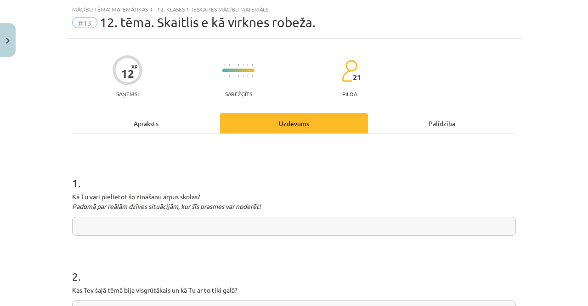
scroll to position [23, 0]
click at [204, 219] on input "text" at bounding box center [294, 225] width 444 height 19
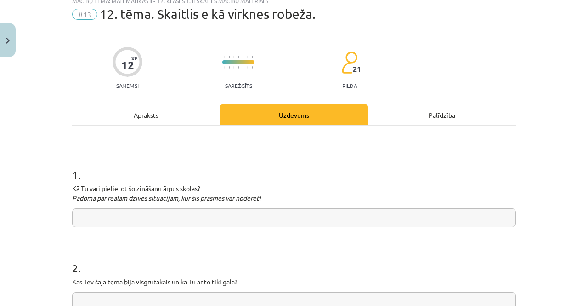
scroll to position [31, 0]
click at [204, 219] on input "text" at bounding box center [294, 217] width 444 height 19
click at [183, 124] on div "Apraksts" at bounding box center [146, 114] width 148 height 21
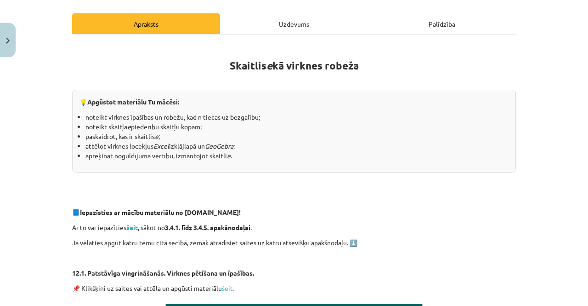
scroll to position [122, 0]
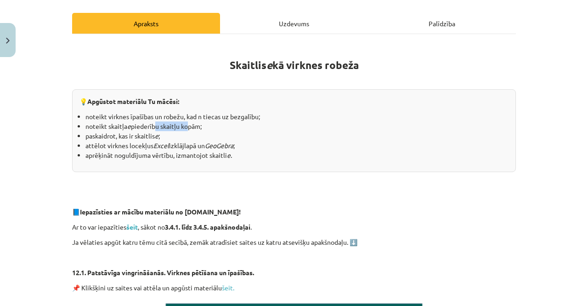
drag, startPoint x: 150, startPoint y: 128, endPoint x: 185, endPoint y: 130, distance: 34.5
click at [185, 130] on li "noteikt skaitļa e piederību skaitļu kopām;" at bounding box center [296, 126] width 423 height 10
drag, startPoint x: 156, startPoint y: 125, endPoint x: 188, endPoint y: 123, distance: 32.2
click at [188, 123] on li "noteikt skaitļa e piederību skaitļu kopām;" at bounding box center [296, 126] width 423 height 10
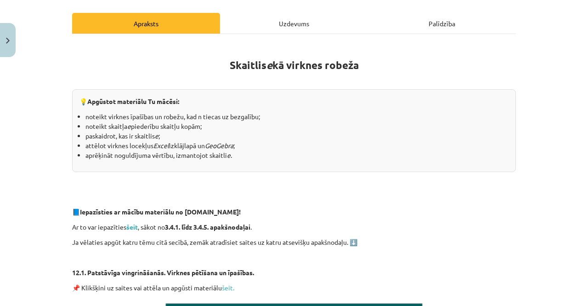
click at [180, 131] on li "paskaidrot, kas ir skaitlis e ;" at bounding box center [296, 136] width 423 height 10
drag, startPoint x: 148, startPoint y: 141, endPoint x: 190, endPoint y: 144, distance: 41.4
click at [190, 144] on li "attēlot virknes locekļus Excel izklājlapā un GeoGebra ;" at bounding box center [296, 146] width 423 height 10
click at [228, 112] on li "noteikt virknes īpašības un robežu, kad n tiecas uz bezgalību;" at bounding box center [296, 117] width 423 height 10
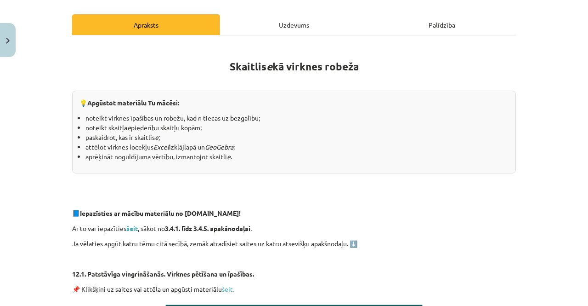
click at [268, 23] on div "Uzdevums" at bounding box center [294, 24] width 148 height 21
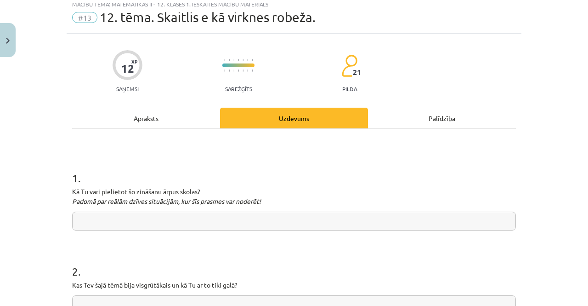
scroll to position [23, 0]
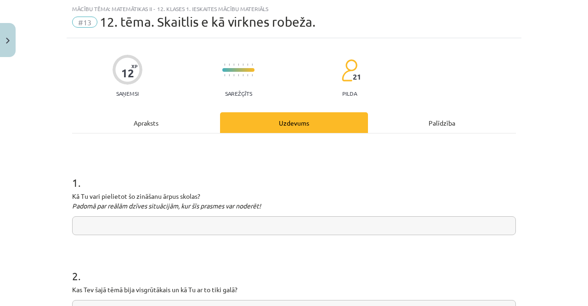
click at [142, 124] on div "Apraksts" at bounding box center [146, 122] width 148 height 21
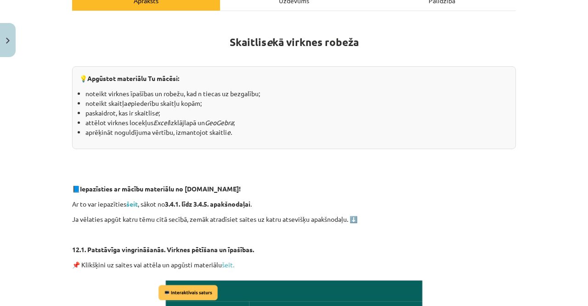
scroll to position [0, 0]
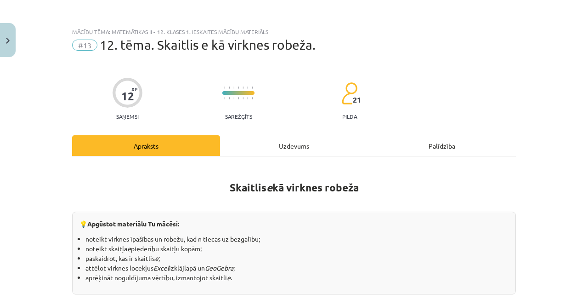
click at [249, 147] on div "Uzdevums" at bounding box center [294, 145] width 148 height 21
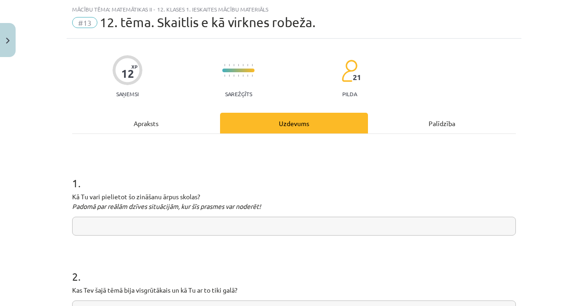
scroll to position [23, 0]
click at [169, 224] on input "text" at bounding box center [294, 225] width 444 height 19
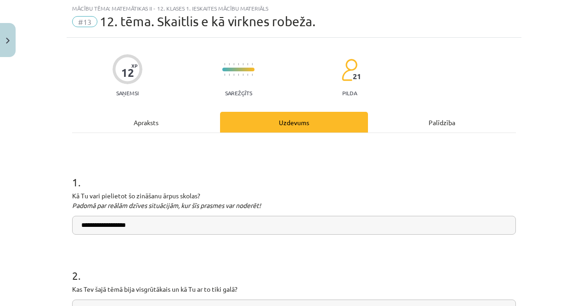
click at [111, 226] on input "**********" at bounding box center [294, 224] width 444 height 19
click at [108, 226] on input "**********" at bounding box center [294, 224] width 444 height 19
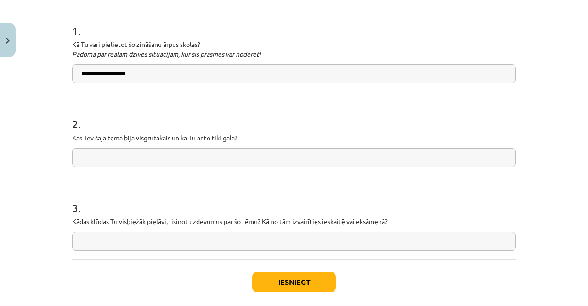
scroll to position [175, 0]
type input "**********"
click at [108, 164] on input "text" at bounding box center [294, 156] width 444 height 19
type input "**********"
click at [128, 237] on input "text" at bounding box center [294, 240] width 444 height 19
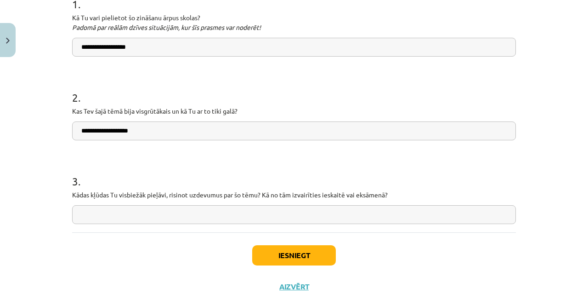
scroll to position [201, 0]
type input "**********"
click at [254, 253] on button "Iesniegt" at bounding box center [294, 255] width 84 height 20
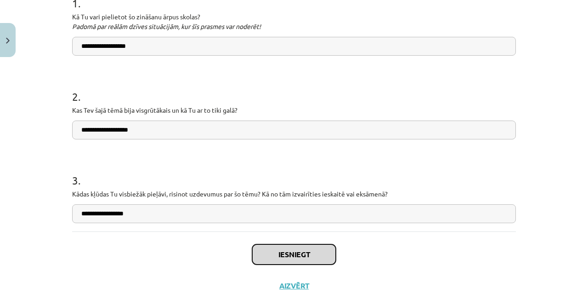
scroll to position [203, 0]
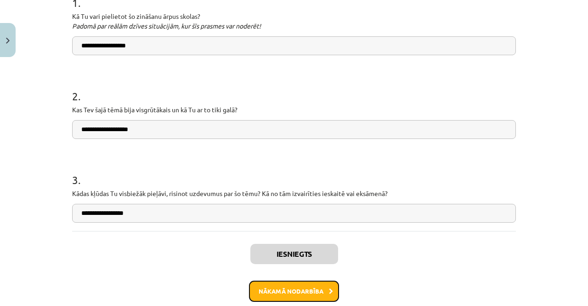
click at [277, 291] on button "Nākamā nodarbība" at bounding box center [294, 290] width 90 height 21
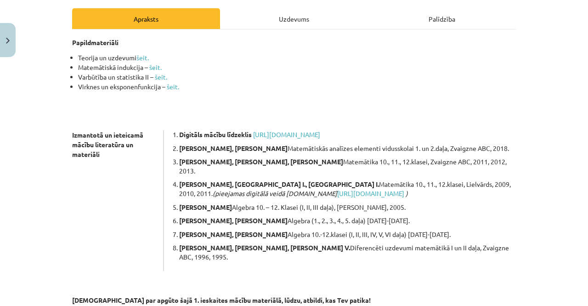
scroll to position [126, 0]
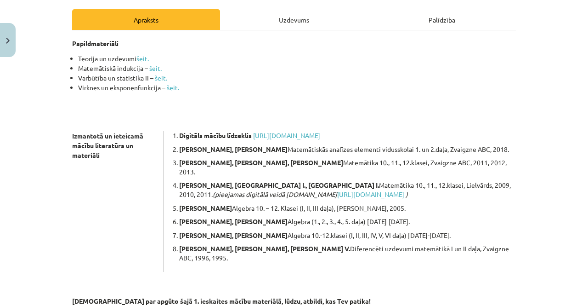
click at [277, 23] on div "Uzdevums" at bounding box center [294, 19] width 148 height 21
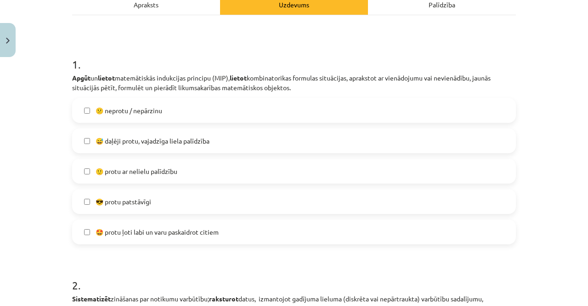
scroll to position [156, 0]
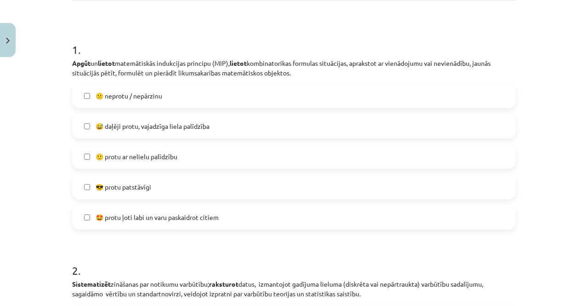
click at [173, 159] on span "🙂 protu ar nelielu palīdzību" at bounding box center [137, 157] width 82 height 10
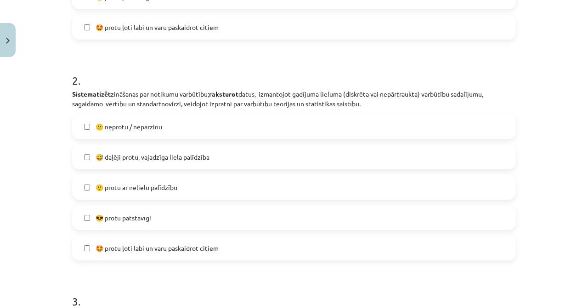
scroll to position [346, 0]
click at [159, 192] on label "🙂 protu ar nelielu palīdzību" at bounding box center [294, 186] width 442 height 23
click at [156, 211] on label "😎 protu patstāvīgi" at bounding box center [294, 216] width 442 height 23
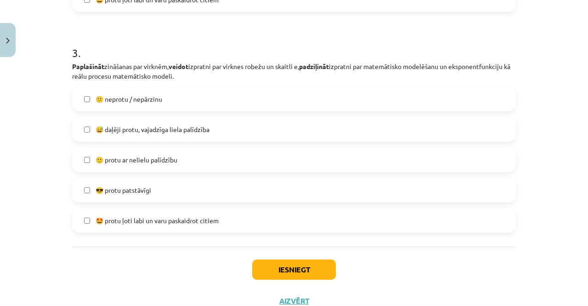
scroll to position [593, 0]
click at [164, 188] on label "😎 protu patstāvīgi" at bounding box center [294, 190] width 442 height 23
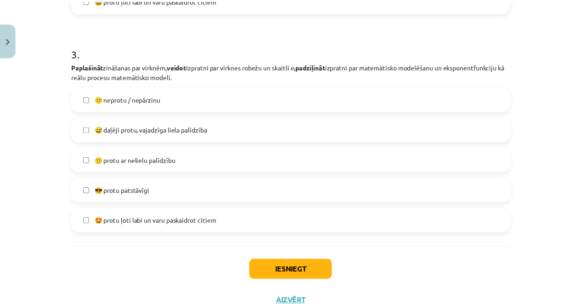
scroll to position [627, 0]
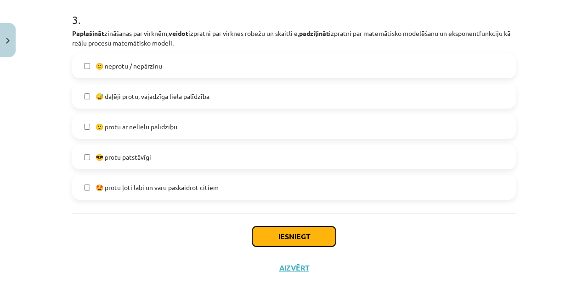
click at [252, 229] on button "Iesniegt" at bounding box center [294, 236] width 84 height 20
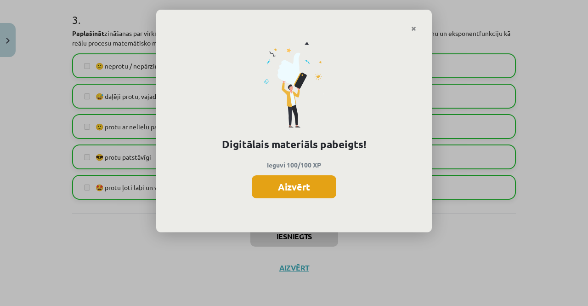
click at [300, 187] on button "Aizvērt" at bounding box center [294, 186] width 85 height 23
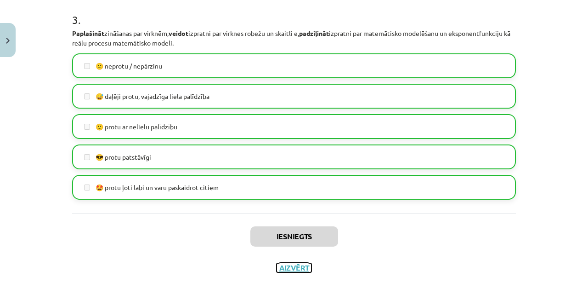
click at [290, 265] on button "Aizvērt" at bounding box center [294, 267] width 35 height 9
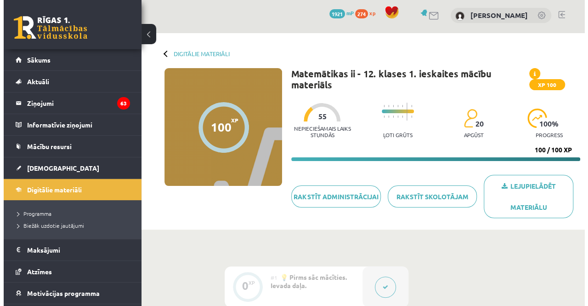
scroll to position [0, 0]
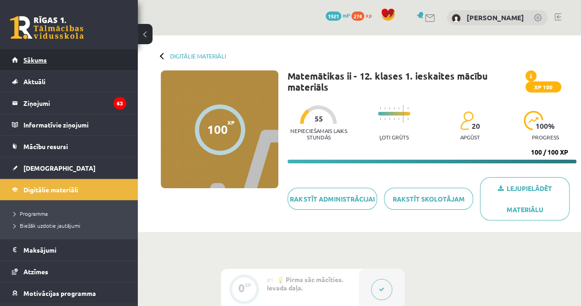
click at [97, 58] on link "Sākums" at bounding box center [69, 59] width 114 height 21
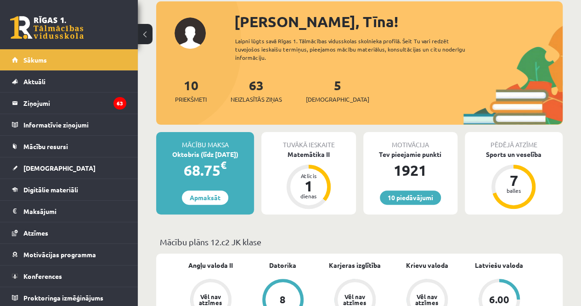
scroll to position [45, 0]
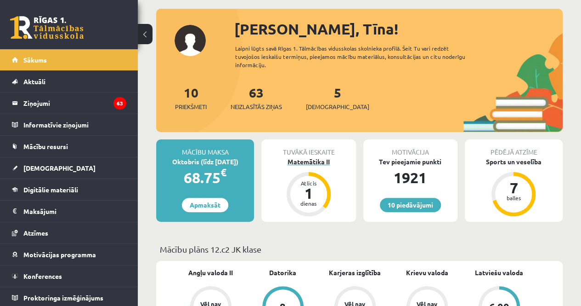
click at [302, 157] on div "Matemātika II" at bounding box center [308, 162] width 94 height 10
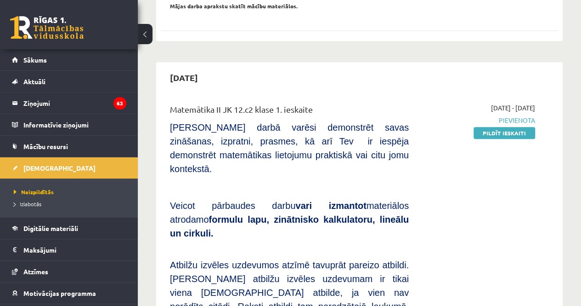
scroll to position [335, 0]
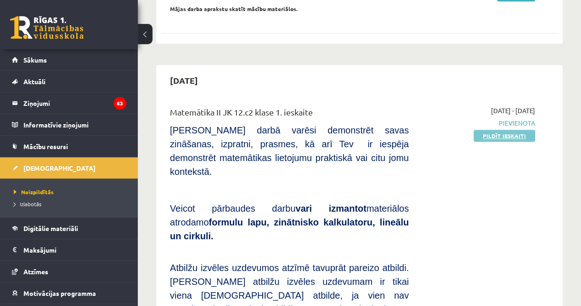
click at [492, 130] on link "Pildīt ieskaiti" at bounding box center [505, 136] width 62 height 12
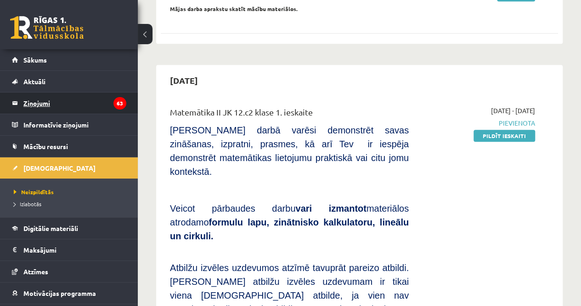
click at [39, 106] on legend "Ziņojumi 63" at bounding box center [74, 102] width 103 height 21
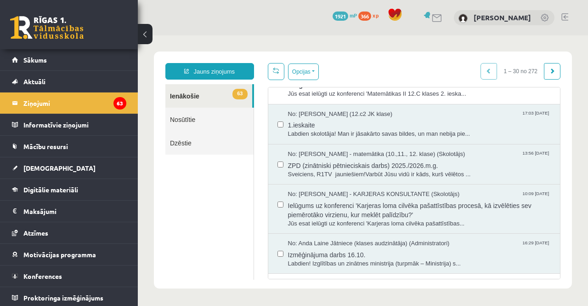
scroll to position [263, 0]
click at [343, 135] on span "Labdien skolotāja! Man ir jāsakārto savas bildes, un man nebija pie..." at bounding box center [419, 134] width 263 height 9
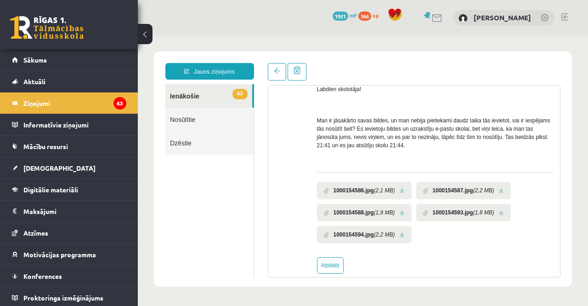
scroll to position [68, 0]
click at [400, 191] on link at bounding box center [402, 190] width 5 height 6
click at [56, 59] on link "Sākums" at bounding box center [69, 59] width 114 height 21
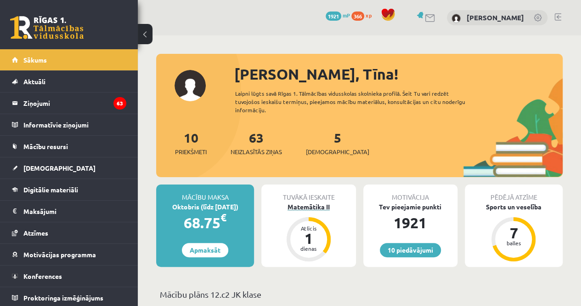
click at [291, 206] on div "Matemātika II" at bounding box center [308, 207] width 94 height 10
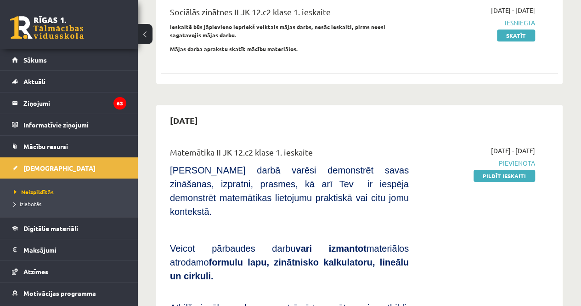
scroll to position [301, 0]
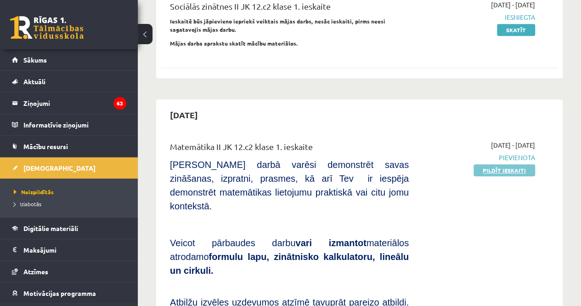
click at [485, 164] on link "Pildīt ieskaiti" at bounding box center [505, 170] width 62 height 12
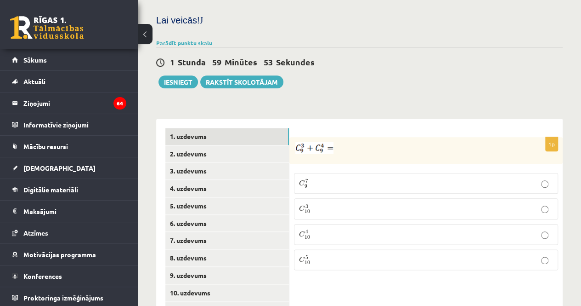
scroll to position [413, 0]
click at [326, 178] on p "C 7 9 C 9 7" at bounding box center [426, 183] width 254 height 11
click at [329, 229] on p "C 4 10 C 10 4" at bounding box center [426, 234] width 254 height 11
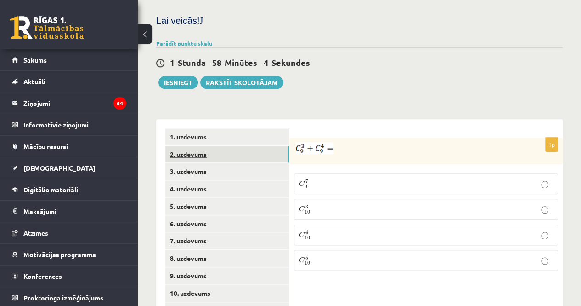
click at [223, 146] on link "2. uzdevums" at bounding box center [227, 154] width 124 height 17
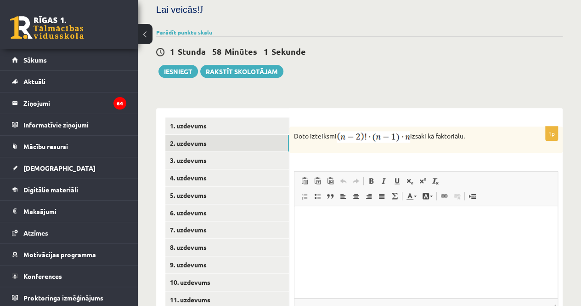
scroll to position [426, 0]
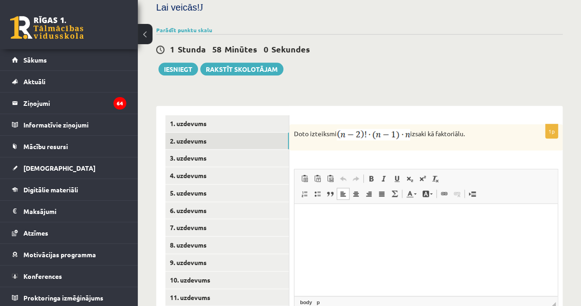
click at [337, 229] on html at bounding box center [425, 217] width 263 height 28
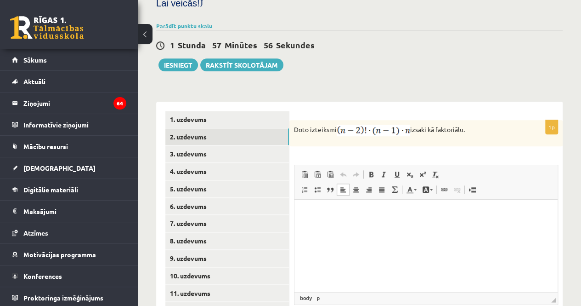
scroll to position [430, 0]
click at [238, 145] on link "3. uzdevums" at bounding box center [227, 153] width 124 height 17
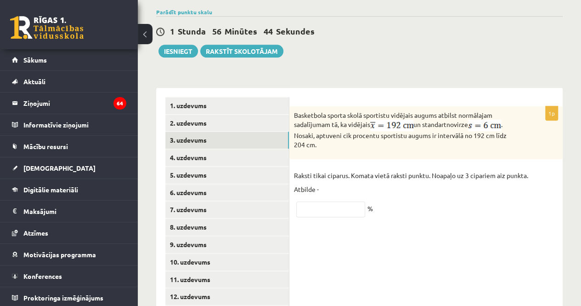
scroll to position [444, 0]
click at [328, 201] on input "text" at bounding box center [330, 209] width 69 height 16
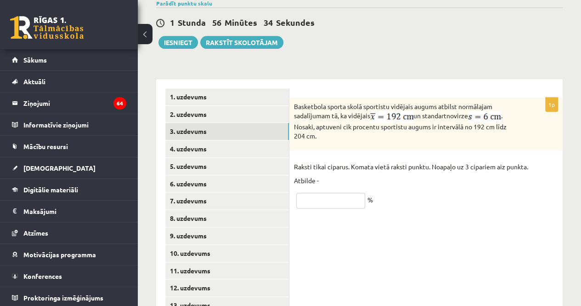
scroll to position [451, 0]
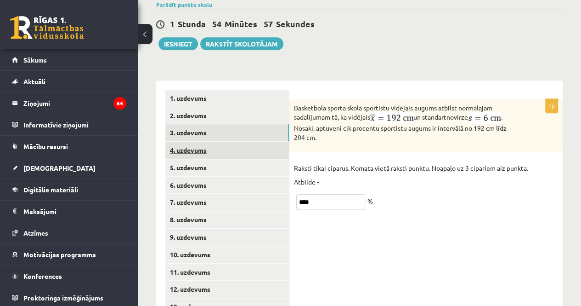
type input "****"
click at [261, 141] on link "4. uzdevums" at bounding box center [227, 149] width 124 height 17
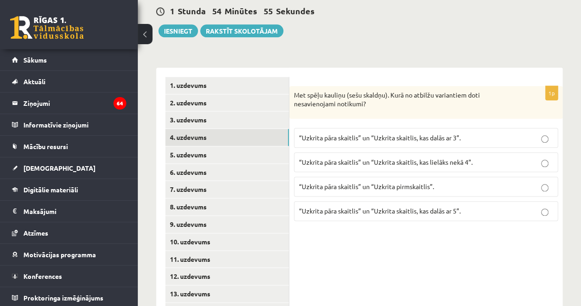
scroll to position [464, 0]
click at [377, 133] on span "“Uzkrita pāra skaitlis” un “Uzkrita skaitlis, kas dalās ar 3”." at bounding box center [380, 137] width 162 height 8
click at [376, 133] on span "“Uzkrita pāra skaitlis” un “Uzkrita skaitlis, kas dalās ar 3”." at bounding box center [380, 137] width 162 height 8
click at [403, 206] on span "“Uzkrita pāra skaitlis” un “Uzkrita skaitlis, kas dalās ar 5”." at bounding box center [380, 210] width 162 height 8
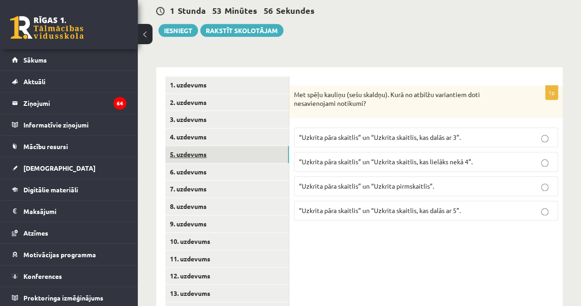
click at [253, 146] on link "5. uzdevums" at bounding box center [227, 154] width 124 height 17
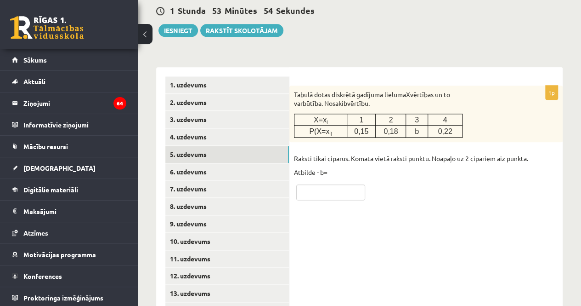
click at [341, 184] on input "text" at bounding box center [330, 192] width 69 height 16
click at [385, 159] on fieldset "Raksti tikai ciparus. Komata vietā raksti punktu. Noapaļo uz 2 cipariem aiz pun…" at bounding box center [426, 175] width 264 height 49
click at [340, 184] on input "text" at bounding box center [330, 192] width 69 height 16
type input "****"
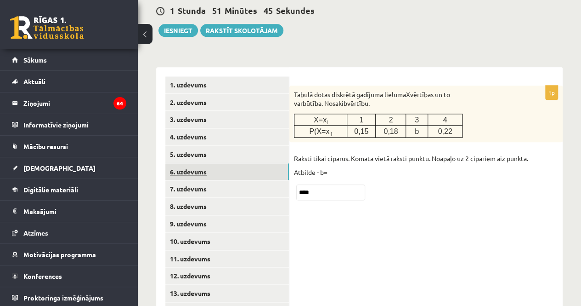
click at [256, 163] on link "6. uzdevums" at bounding box center [227, 171] width 124 height 17
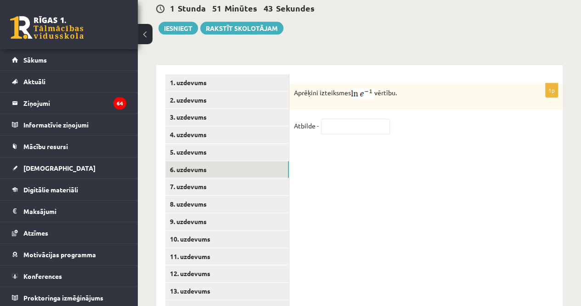
scroll to position [467, 0]
click at [366, 118] on input "text" at bounding box center [355, 126] width 69 height 16
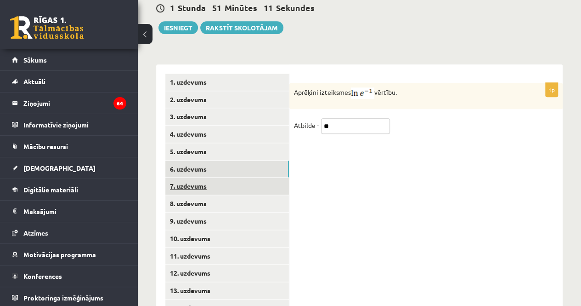
type input "**"
click at [254, 177] on link "7. uzdevums" at bounding box center [227, 185] width 124 height 17
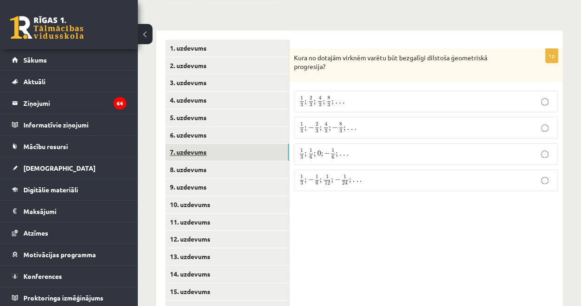
scroll to position [499, 0]
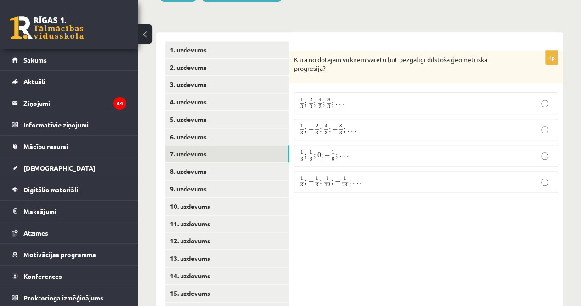
click at [345, 145] on label "1 3 ; 1 6 ; 0 ; − 1 6 ; . . . 1 3 ; 1 6 ; 0 ; − 1 6 ; . . ." at bounding box center [426, 156] width 264 height 22
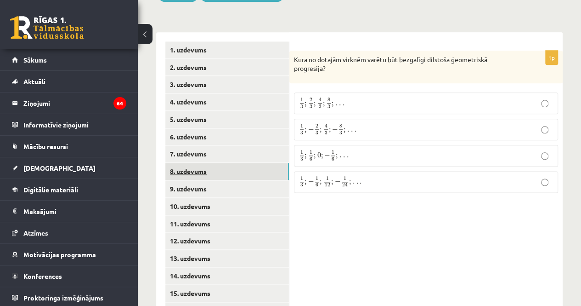
click at [252, 163] on link "8. uzdevums" at bounding box center [227, 171] width 124 height 17
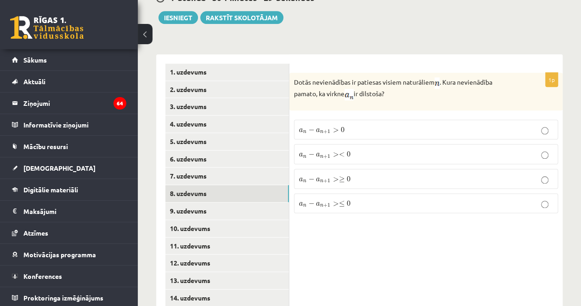
scroll to position [481, 0]
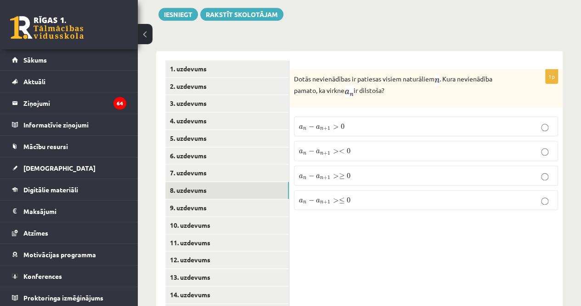
click at [388, 121] on p "a n − a n + 1 > 0 a n − a n + 1 > 0" at bounding box center [426, 126] width 254 height 10
click at [253, 199] on link "9. uzdevums" at bounding box center [227, 207] width 124 height 17
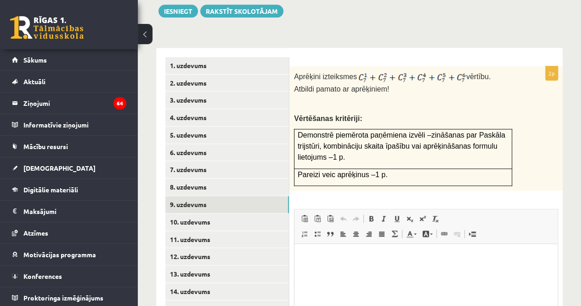
scroll to position [483, 0]
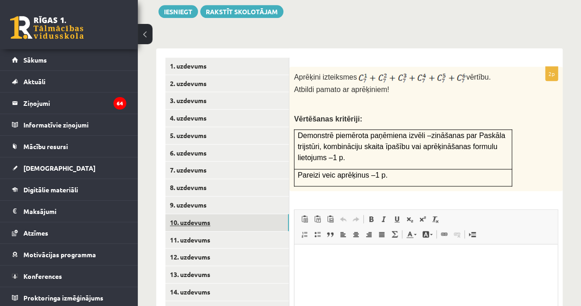
click at [249, 214] on link "10. uzdevums" at bounding box center [227, 222] width 124 height 17
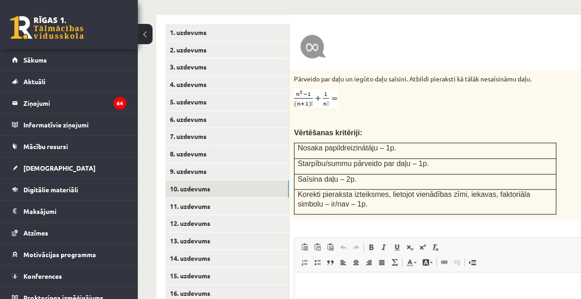
scroll to position [490, 0]
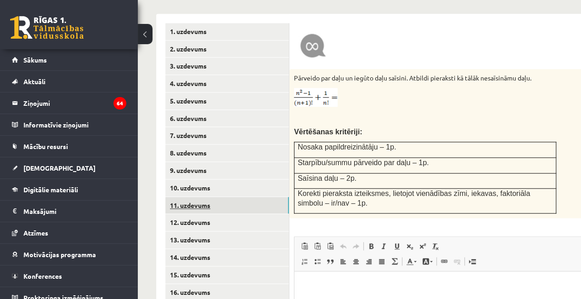
click at [250, 197] on link "11. uzdevums" at bounding box center [227, 205] width 124 height 17
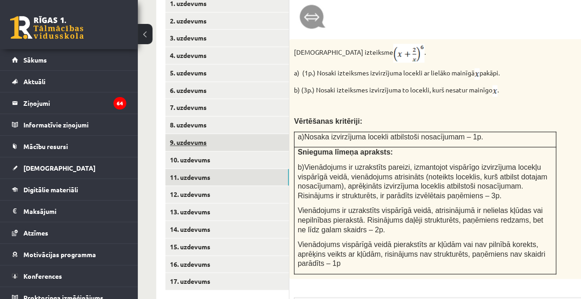
scroll to position [519, 0]
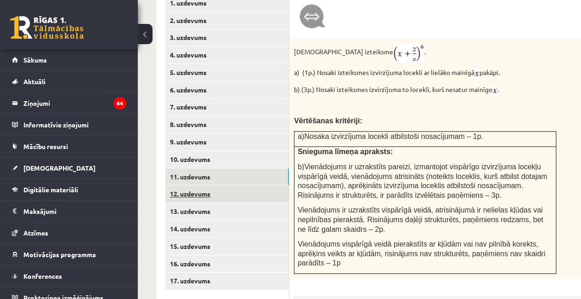
click at [233, 185] on link "12. uzdevums" at bounding box center [227, 193] width 124 height 17
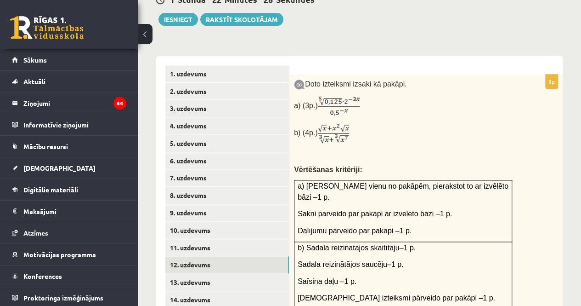
scroll to position [480, 0]
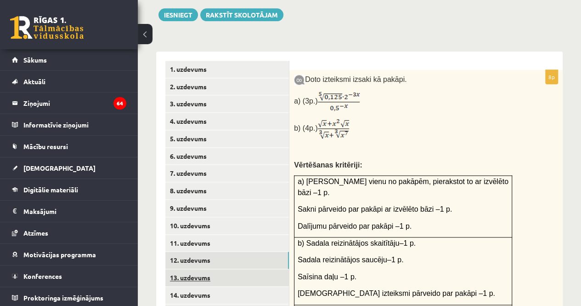
click at [234, 269] on link "13. uzdevums" at bounding box center [227, 277] width 124 height 17
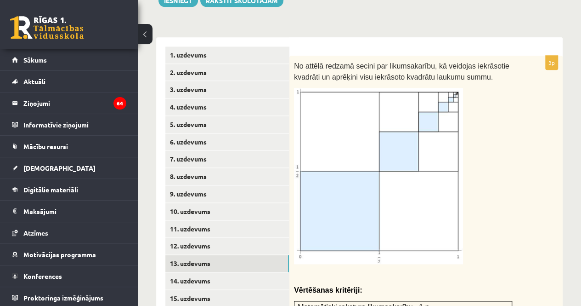
scroll to position [495, 0]
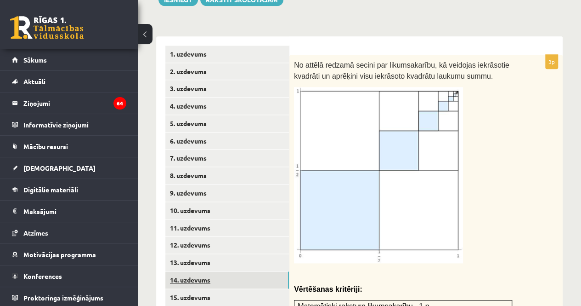
click at [238, 271] on link "14. uzdevums" at bounding box center [227, 279] width 124 height 17
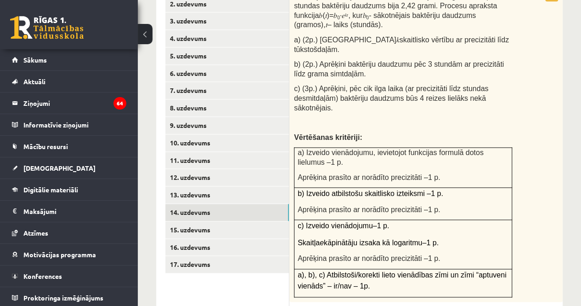
scroll to position [563, 0]
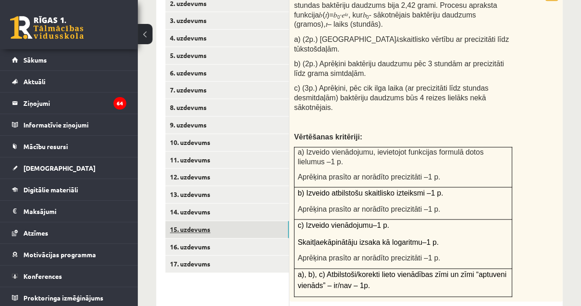
click at [265, 221] on link "15. uzdevums" at bounding box center [227, 229] width 124 height 17
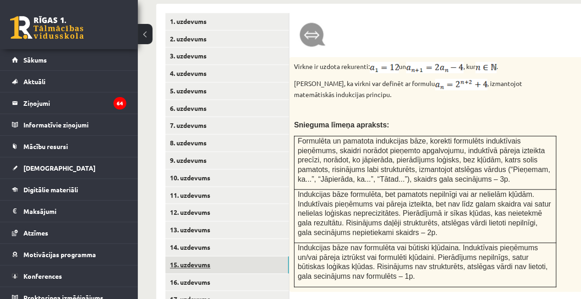
scroll to position [501, 0]
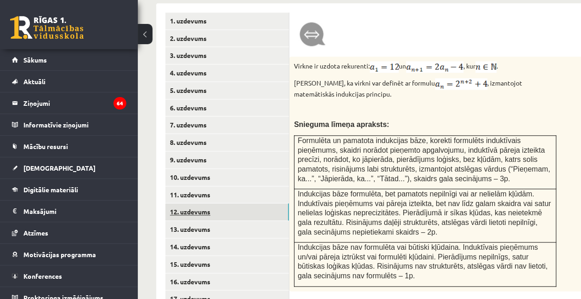
click at [249, 203] on link "12. uzdevums" at bounding box center [227, 211] width 124 height 17
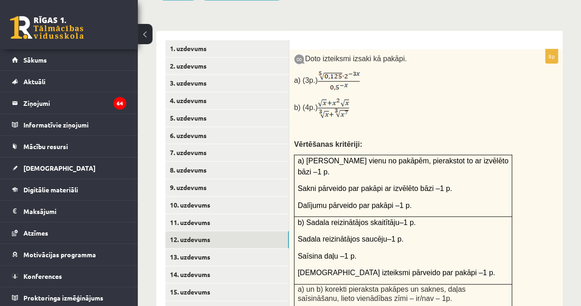
click at [426, 157] on span "a) [PERSON_NAME] vienu no pakāpēm, pierakstot to ar izvēlēto bāzi –1 p." at bounding box center [403, 166] width 211 height 19
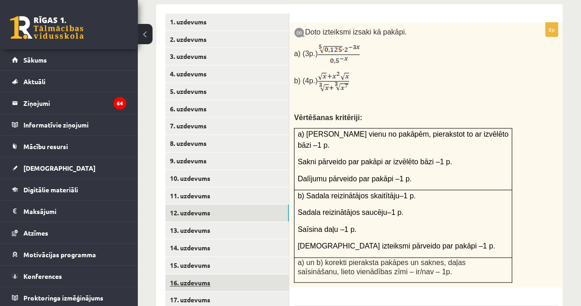
scroll to position [527, 0]
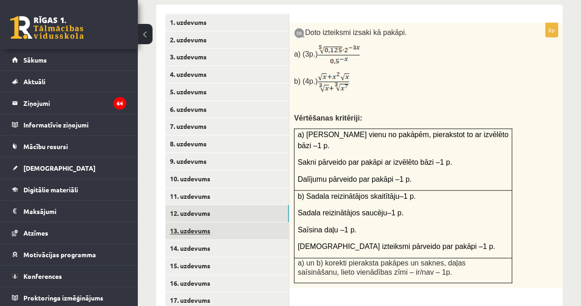
click at [236, 222] on link "13. uzdevums" at bounding box center [227, 230] width 124 height 17
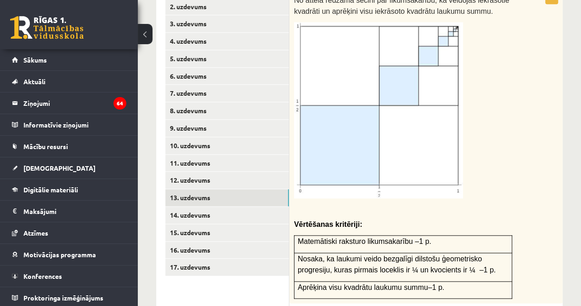
scroll to position [555, 0]
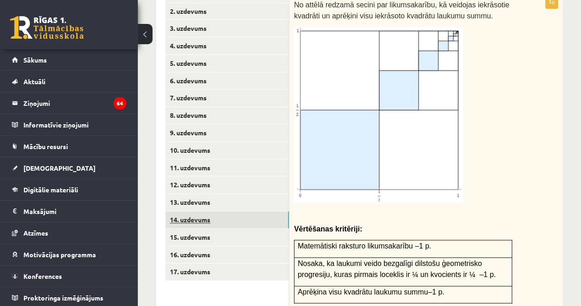
click at [284, 211] on link "14. uzdevums" at bounding box center [227, 219] width 124 height 17
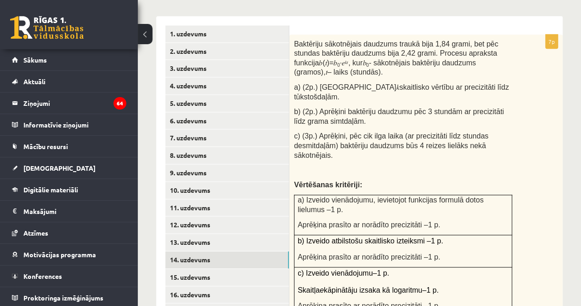
scroll to position [526, 0]
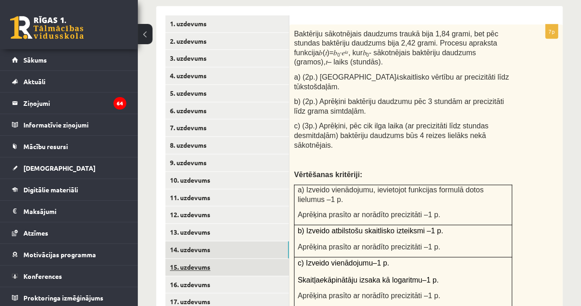
click at [262, 258] on link "15. uzdevums" at bounding box center [227, 266] width 124 height 17
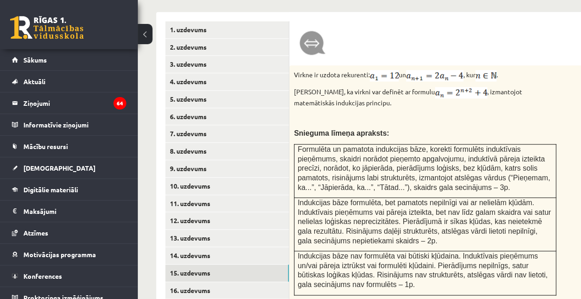
scroll to position [492, 0]
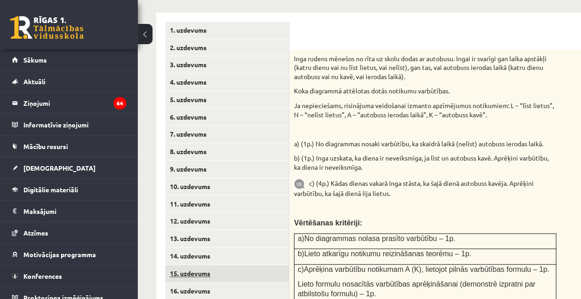
scroll to position [0, 0]
click at [281, 265] on link "15. uzdevums" at bounding box center [227, 273] width 124 height 17
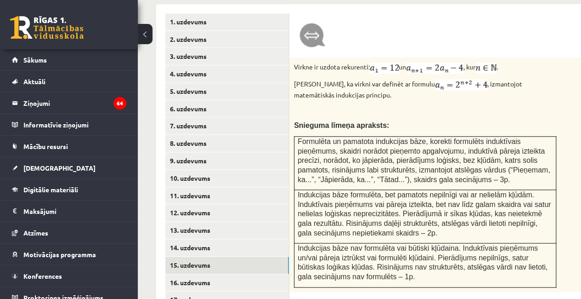
scroll to position [593, 0]
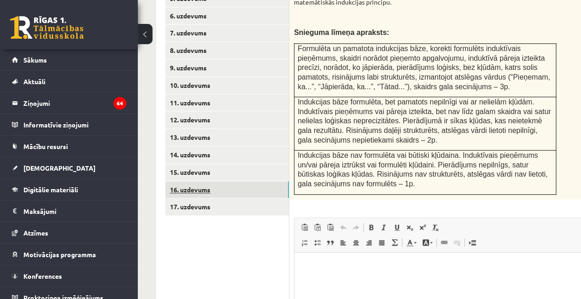
click at [284, 181] on link "16. uzdevums" at bounding box center [227, 189] width 124 height 17
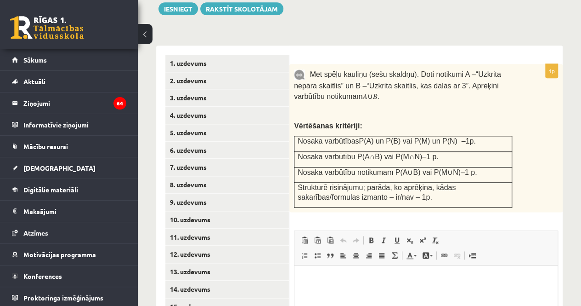
scroll to position [487, 0]
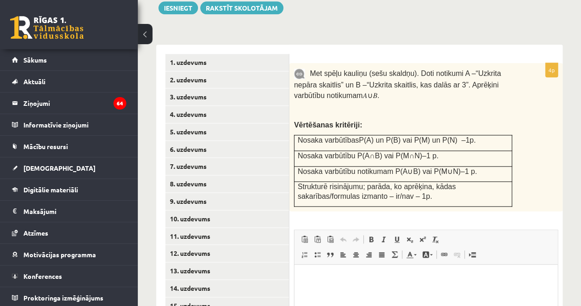
click at [423, 105] on p at bounding box center [403, 109] width 218 height 9
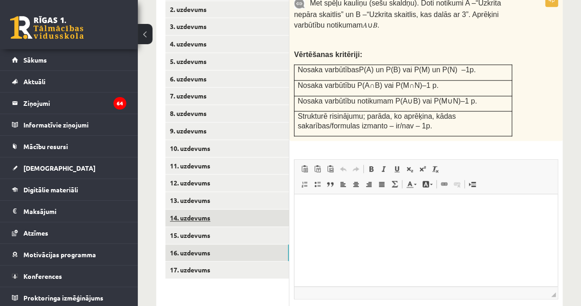
scroll to position [559, 0]
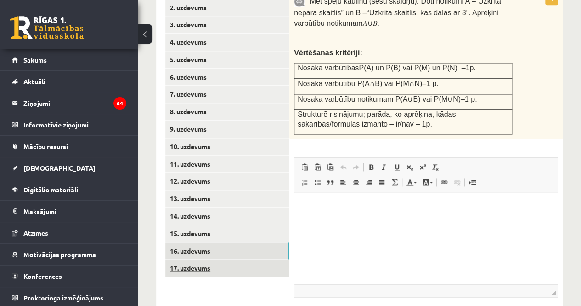
click at [247, 259] on link "17. uzdevums" at bounding box center [227, 267] width 124 height 17
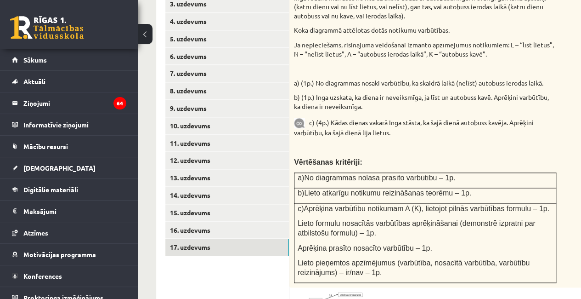
scroll to position [553, 0]
drag, startPoint x: 446, startPoint y: 57, endPoint x: 458, endPoint y: 57, distance: 12.4
click at [458, 78] on p "a) (1p.) No diagrammas nosaki varbūtību, ka skaidrā laikā (nelīst) autobuss ier…" at bounding box center [425, 82] width 262 height 9
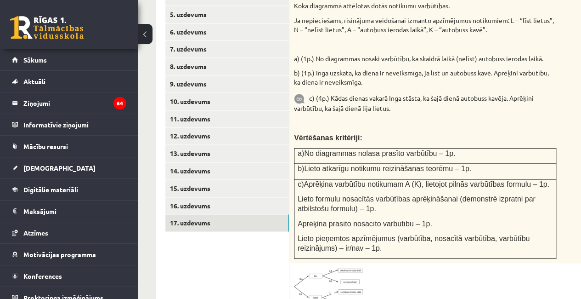
scroll to position [577, 0]
click at [332, 282] on span at bounding box center [329, 289] width 15 height 15
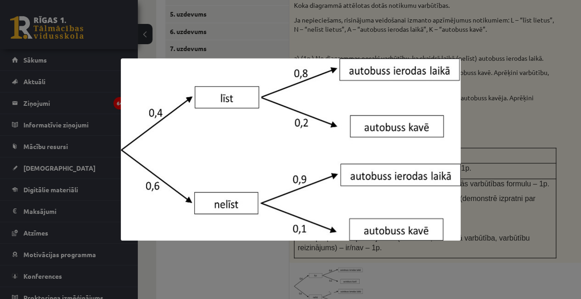
click at [347, 252] on div at bounding box center [290, 149] width 581 height 299
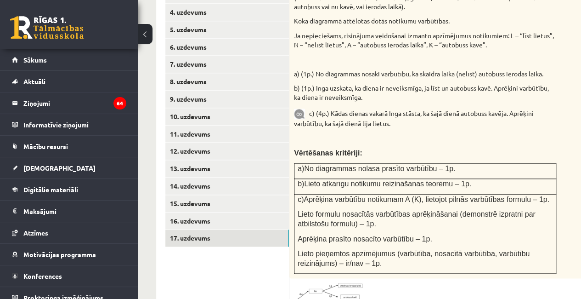
scroll to position [562, 0]
click at [342, 282] on img at bounding box center [328, 300] width 69 height 37
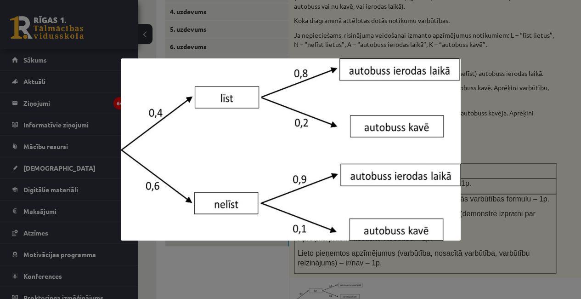
click at [499, 234] on div at bounding box center [290, 149] width 581 height 299
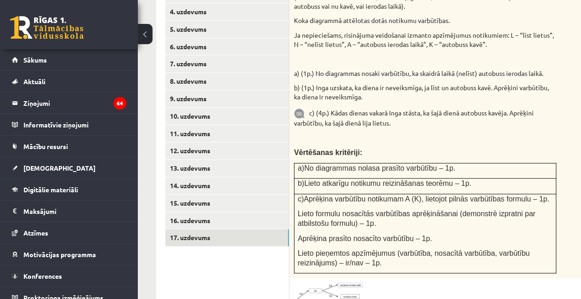
scroll to position [563, 0]
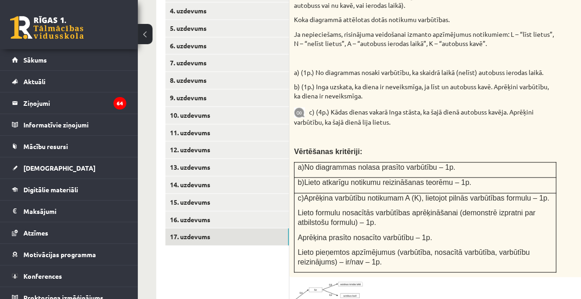
click at [354, 281] on img at bounding box center [328, 299] width 69 height 37
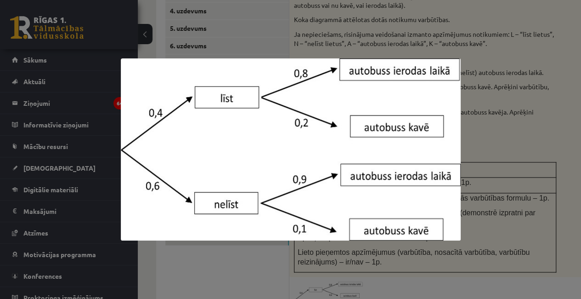
click at [478, 234] on div at bounding box center [290, 149] width 581 height 299
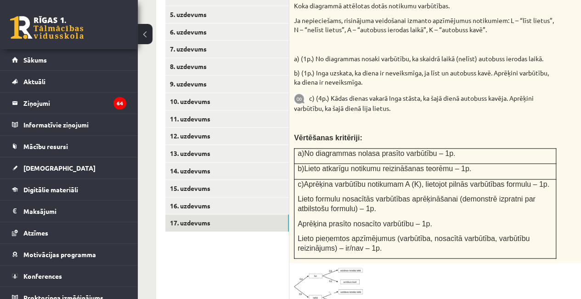
scroll to position [577, 0]
click at [352, 237] on div "6p Inga rudens mēnešos no rīta uz skolu dodas ar autobusu. Ingai ir svarīgi gan…" at bounding box center [447, 238] width 317 height 549
click at [342, 267] on img at bounding box center [328, 285] width 69 height 37
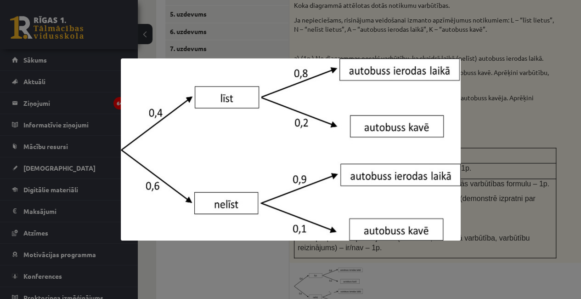
click at [509, 97] on div at bounding box center [290, 149] width 581 height 299
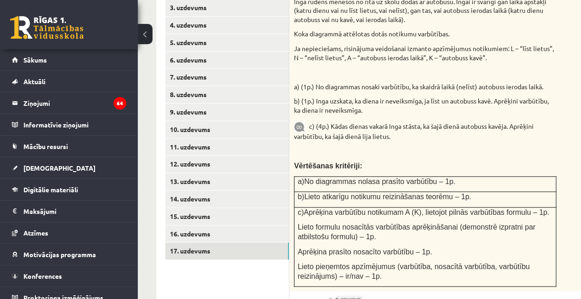
scroll to position [549, 0]
drag, startPoint x: 395, startPoint y: 32, endPoint x: 407, endPoint y: 34, distance: 12.2
click at [407, 34] on div "Inga rudens mēnešos no rīta uz skolu dodas ar autobusu. Ingai ir svarīgi gan la…" at bounding box center [447, 141] width 317 height 299
click at [398, 67] on p at bounding box center [425, 71] width 262 height 9
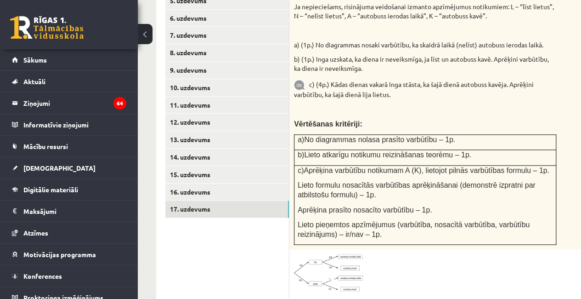
scroll to position [591, 0]
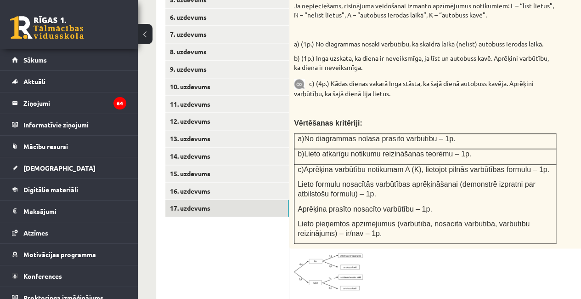
click at [337, 253] on img at bounding box center [328, 271] width 69 height 37
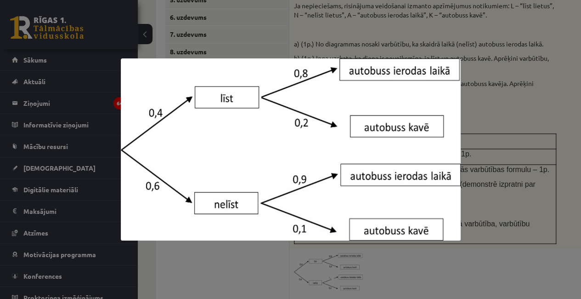
click at [555, 88] on div at bounding box center [290, 149] width 581 height 299
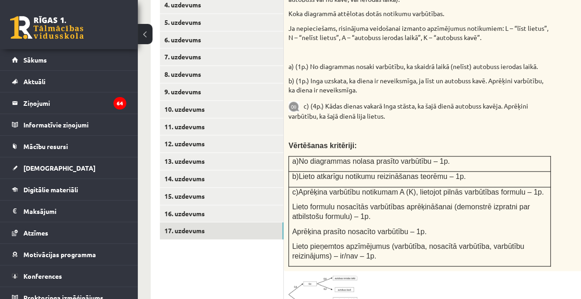
scroll to position [570, 6]
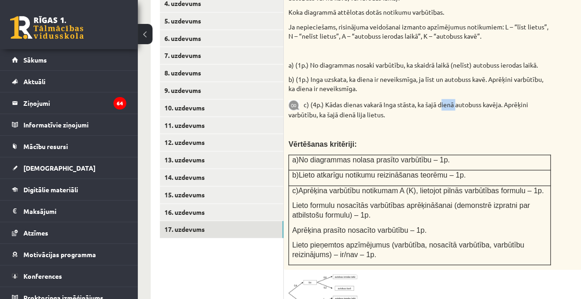
drag, startPoint x: 443, startPoint y: 77, endPoint x: 460, endPoint y: 77, distance: 16.5
click at [460, 99] on p "c) (4p.) Kādas dienas vakarā Inga stāsta, ka šajā dienā autobuss kavēja. Aprēķi…" at bounding box center [420, 109] width 262 height 21
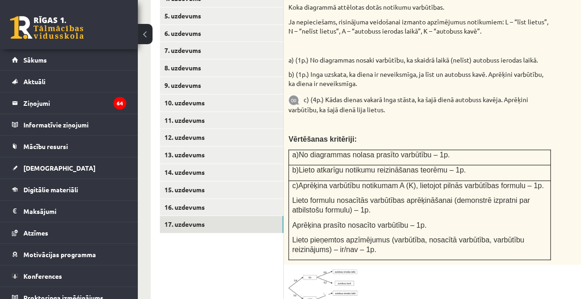
scroll to position [577, 6]
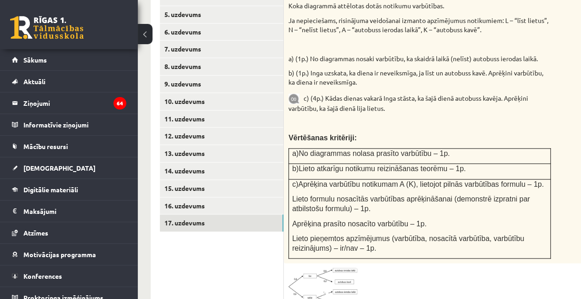
click at [333, 267] on img at bounding box center [323, 285] width 69 height 37
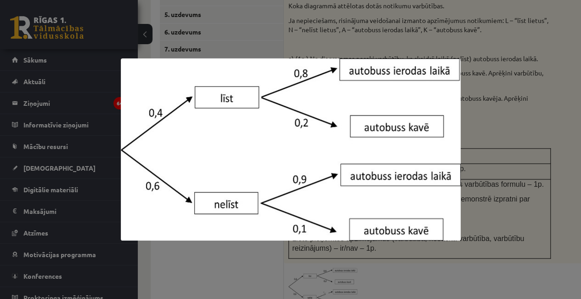
click at [572, 164] on div at bounding box center [290, 149] width 581 height 299
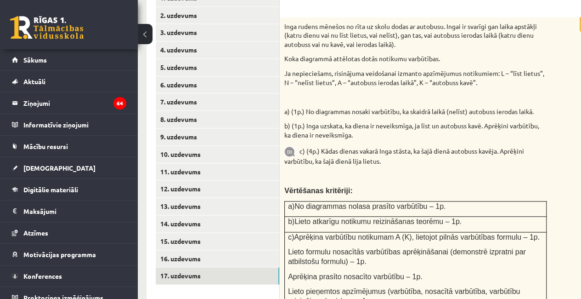
scroll to position [524, 10]
drag, startPoint x: 384, startPoint y: 136, endPoint x: 357, endPoint y: 134, distance: 27.6
click at [357, 145] on p "c) (4p.) Kādas dienas vakarā Inga stāsta, ka šajā dienā autobuss kavēja. Aprēķi…" at bounding box center [415, 155] width 262 height 21
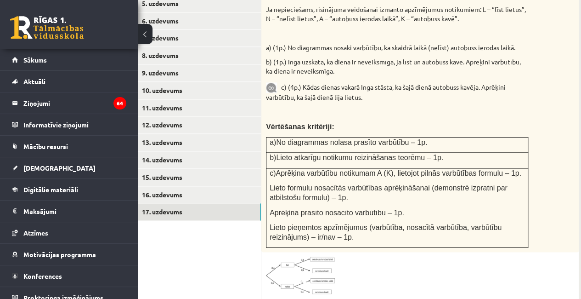
scroll to position [588, 28]
click at [314, 256] on img at bounding box center [300, 274] width 69 height 37
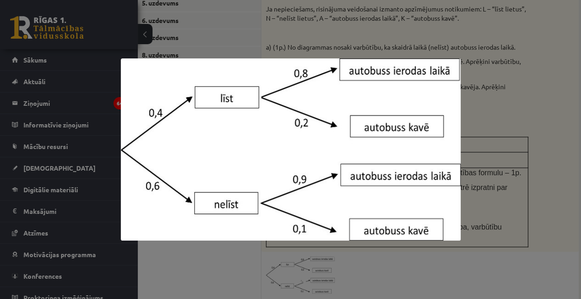
click at [519, 210] on div at bounding box center [290, 149] width 581 height 299
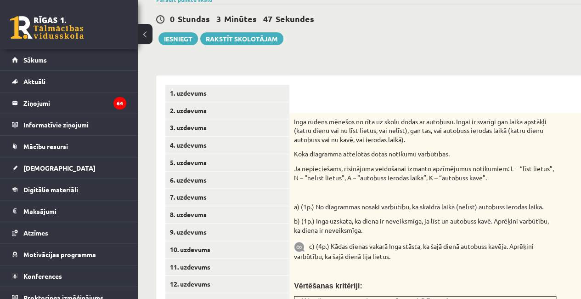
scroll to position [430, 0]
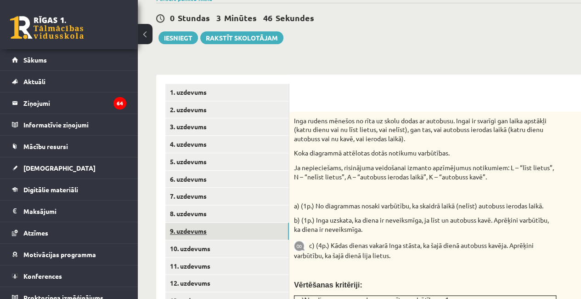
click at [211, 222] on link "9. uzdevums" at bounding box center [227, 230] width 124 height 17
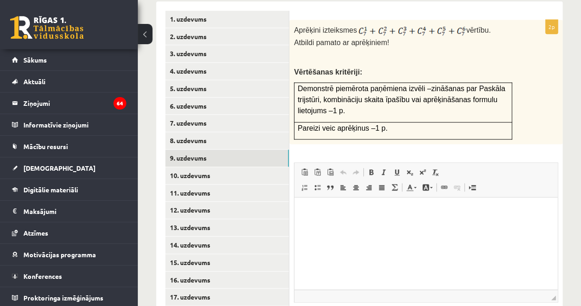
scroll to position [0, 0]
click at [320, 225] on html at bounding box center [425, 211] width 263 height 28
type input "**********"
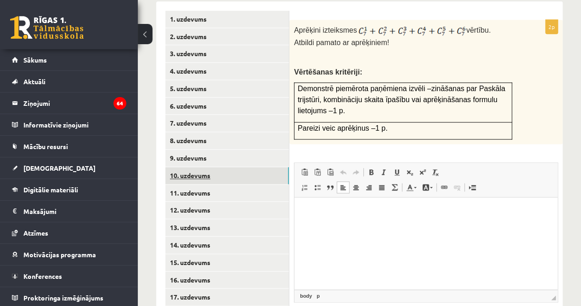
click at [229, 167] on link "10. uzdevums" at bounding box center [227, 175] width 124 height 17
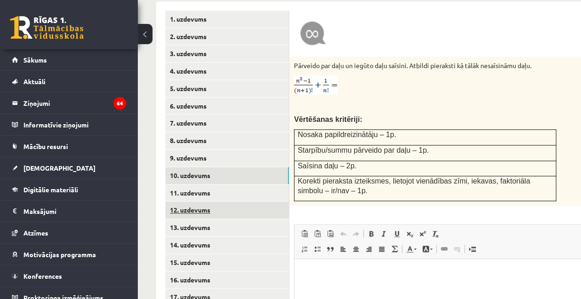
click at [211, 201] on link "12. uzdevums" at bounding box center [227, 209] width 124 height 17
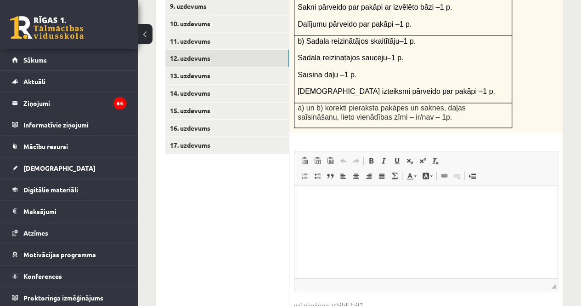
scroll to position [682, 0]
type input "**********"
click at [198, 67] on link "13. uzdevums" at bounding box center [227, 75] width 124 height 17
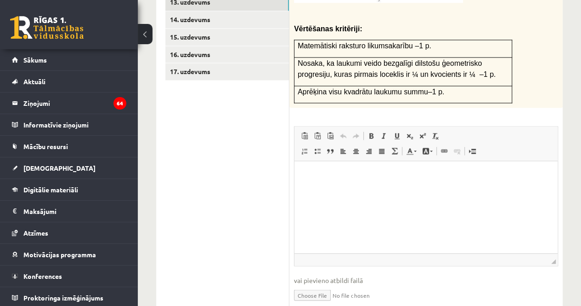
scroll to position [759, 0]
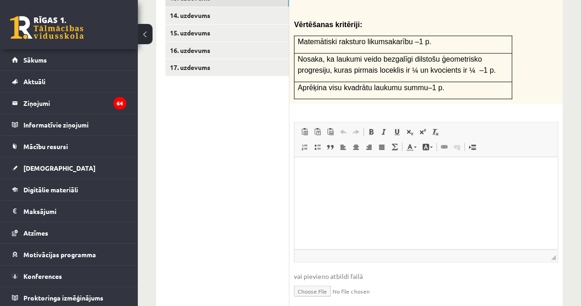
click at [313, 280] on input "file" at bounding box center [426, 289] width 264 height 19
type input "**********"
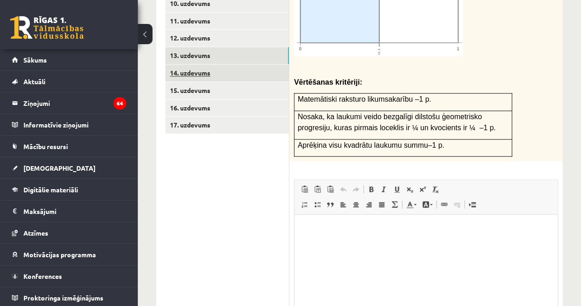
scroll to position [698, 0]
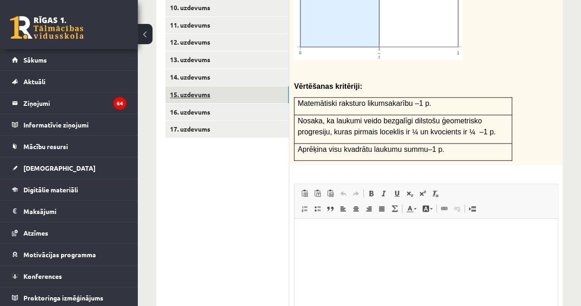
click at [200, 86] on link "15. uzdevums" at bounding box center [227, 94] width 124 height 17
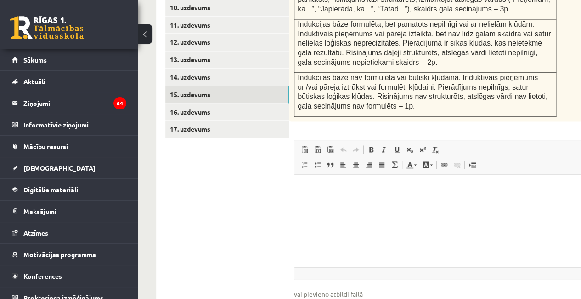
scroll to position [0, 0]
type input "**********"
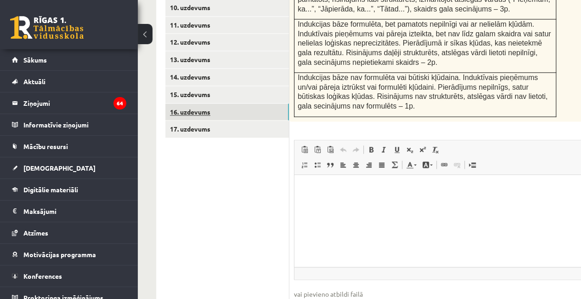
click at [224, 103] on link "16. uzdevums" at bounding box center [227, 111] width 124 height 17
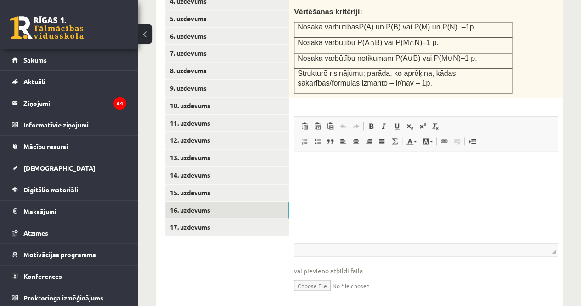
click at [318, 232] on fieldset "Rich Text Editor, wiswyg-editor-user-answer-47434014085080 Redaktora rīkjoslas …" at bounding box center [426, 209] width 264 height 187
click at [316, 275] on input "file" at bounding box center [426, 284] width 264 height 19
type input "**********"
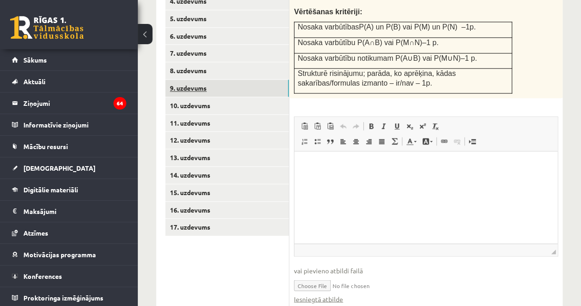
click at [178, 79] on link "9. uzdevums" at bounding box center [227, 87] width 124 height 17
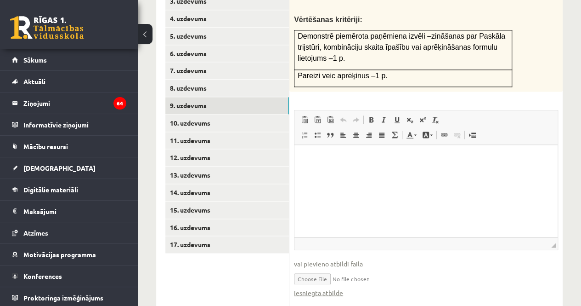
click at [314, 268] on input "file" at bounding box center [426, 277] width 264 height 19
type input "**********"
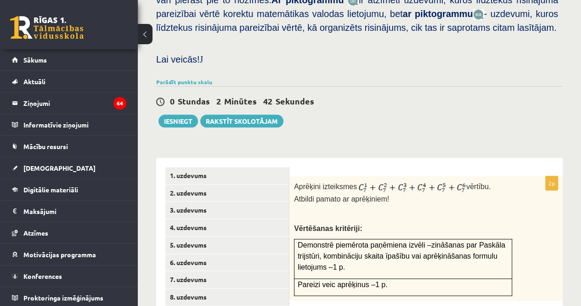
scroll to position [372, 0]
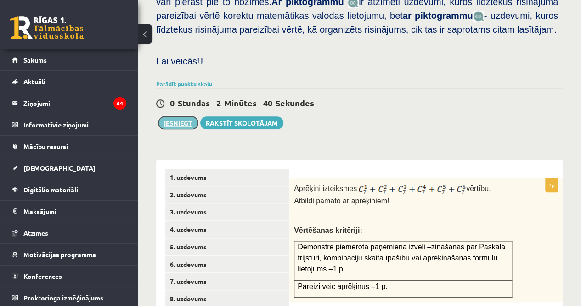
click at [196, 116] on button "Iesniegt" at bounding box center [178, 122] width 40 height 13
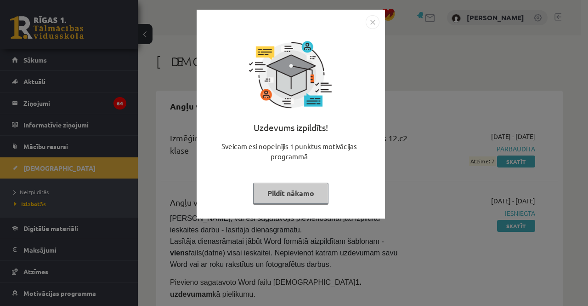
click at [309, 186] on button "Pildīt nākamo" at bounding box center [290, 192] width 75 height 21
